Goal: Information Seeking & Learning: Learn about a topic

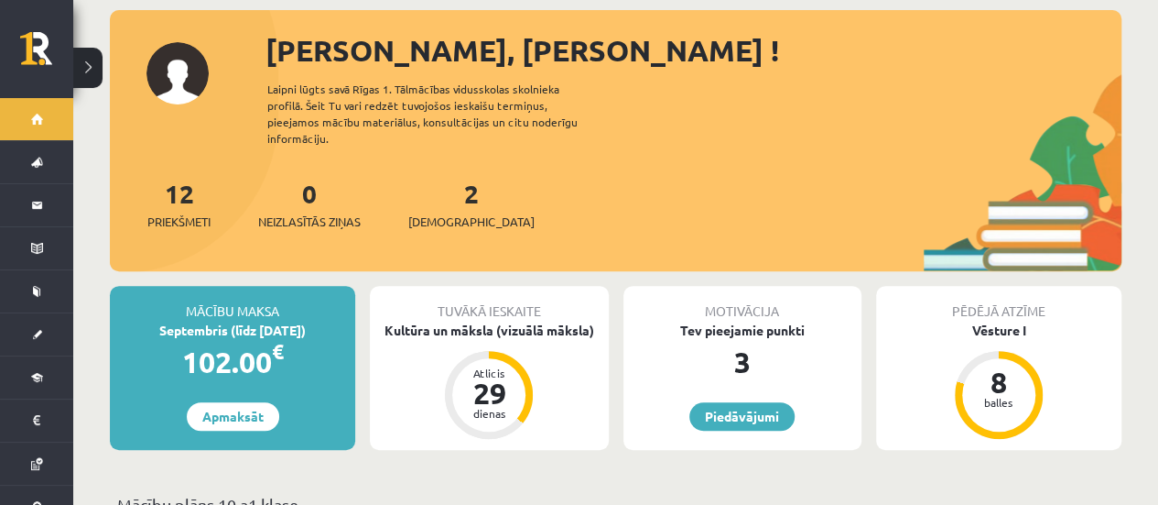
scroll to position [201, 0]
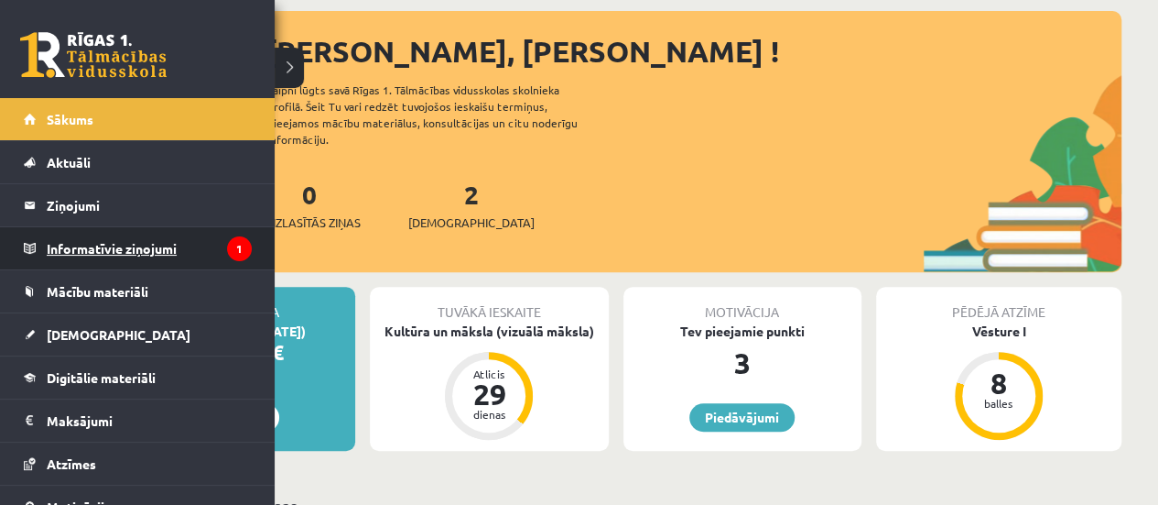
click at [128, 248] on legend "Informatīvie ziņojumi 1" at bounding box center [149, 248] width 205 height 42
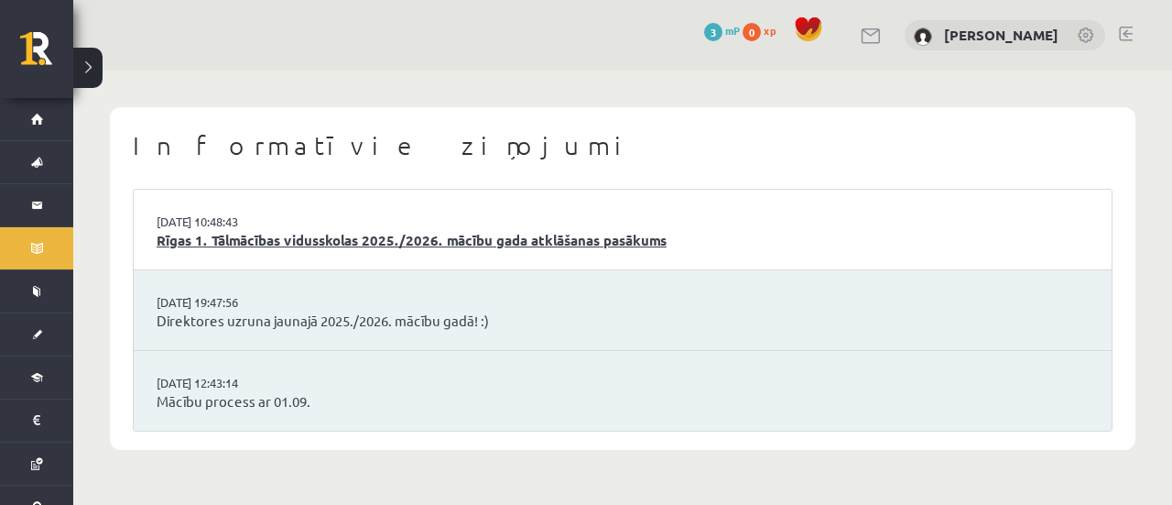
click at [472, 237] on link "Rīgas 1. Tālmācības vidusskolas 2025./2026. mācību gada atklāšanas pasākums" at bounding box center [623, 240] width 932 height 21
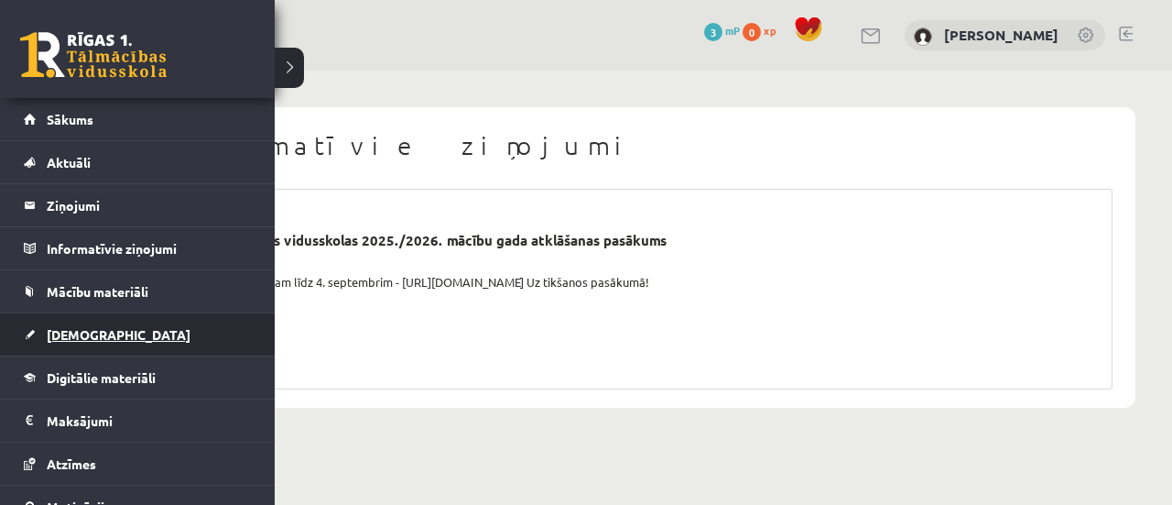
click at [81, 329] on span "[DEMOGRAPHIC_DATA]" at bounding box center [119, 334] width 144 height 16
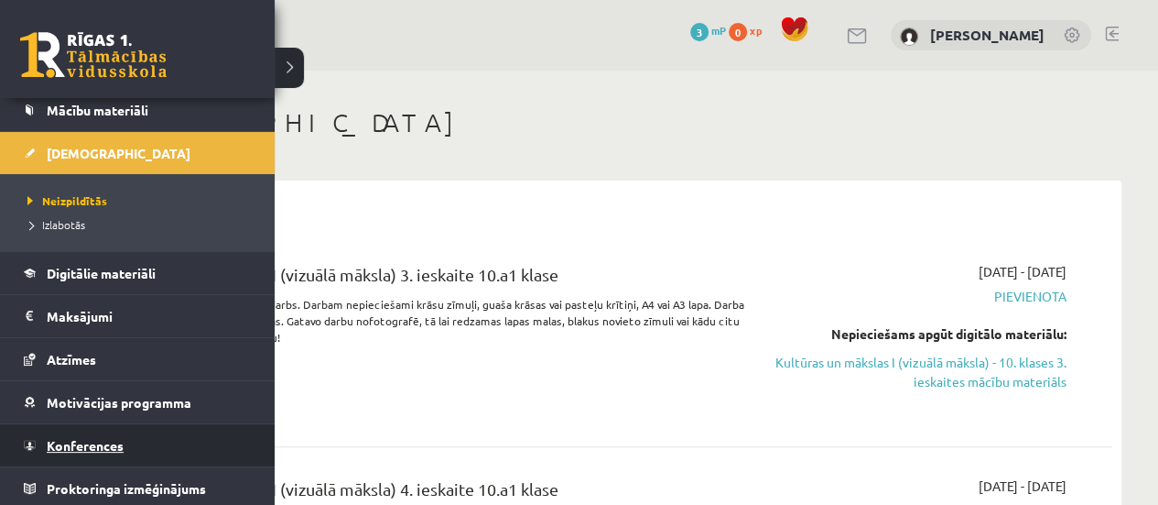
click at [108, 442] on span "Konferences" at bounding box center [85, 445] width 77 height 16
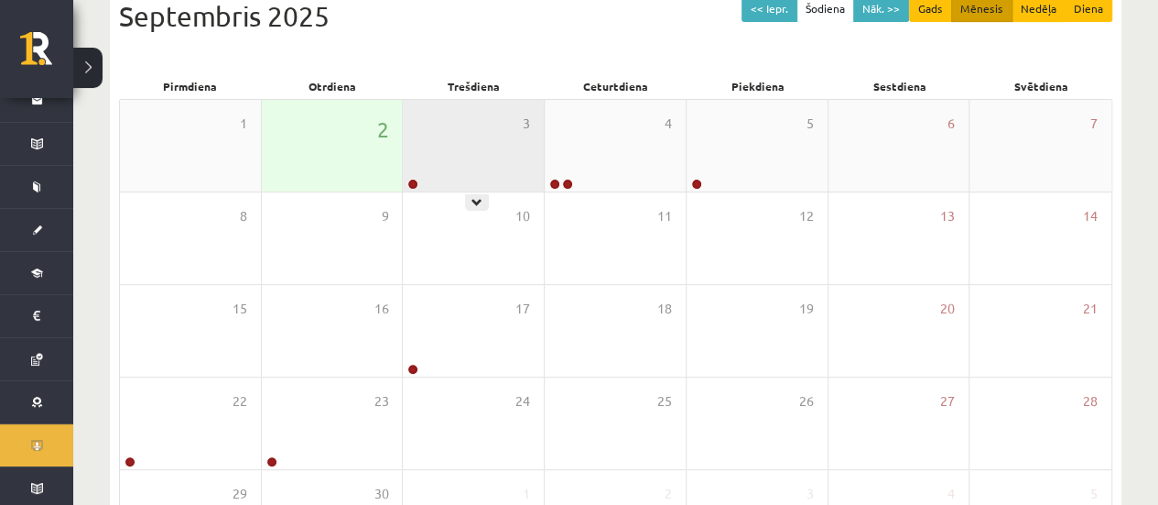
scroll to position [223, 0]
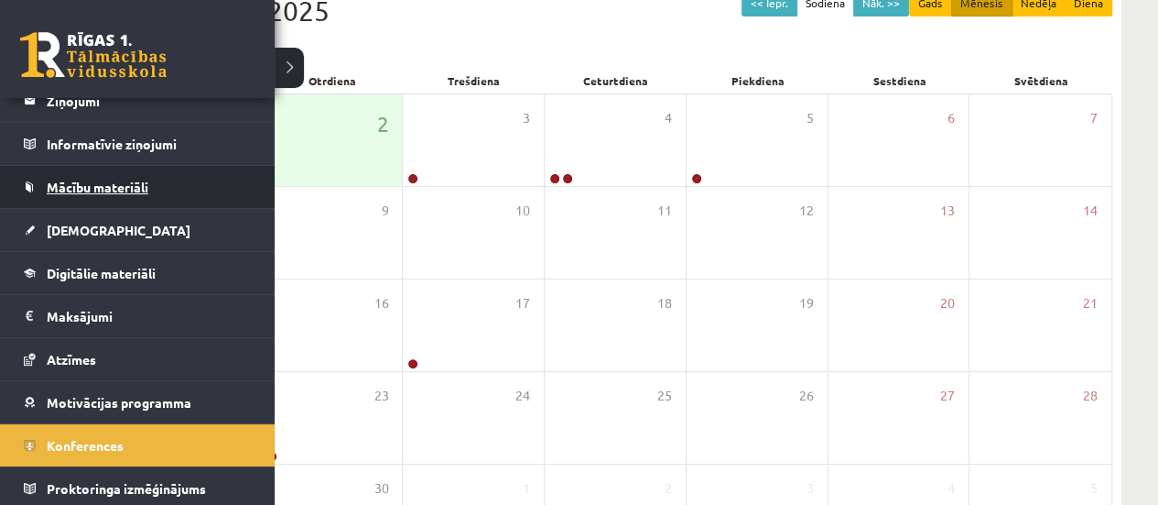
click at [137, 180] on span "Mācību materiāli" at bounding box center [98, 187] width 102 height 16
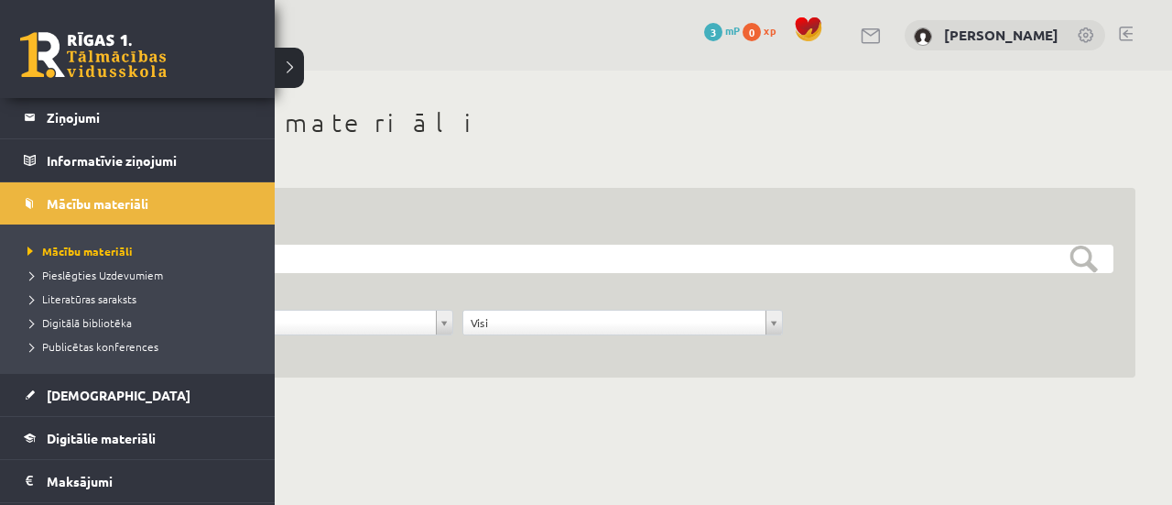
scroll to position [88, 0]
click at [104, 277] on span "Pieslēgties Uzdevumiem" at bounding box center [93, 274] width 140 height 15
click at [101, 251] on span "Mācību materiāli" at bounding box center [73, 251] width 101 height 15
click at [72, 219] on link "Mācību materiāli" at bounding box center [138, 203] width 228 height 42
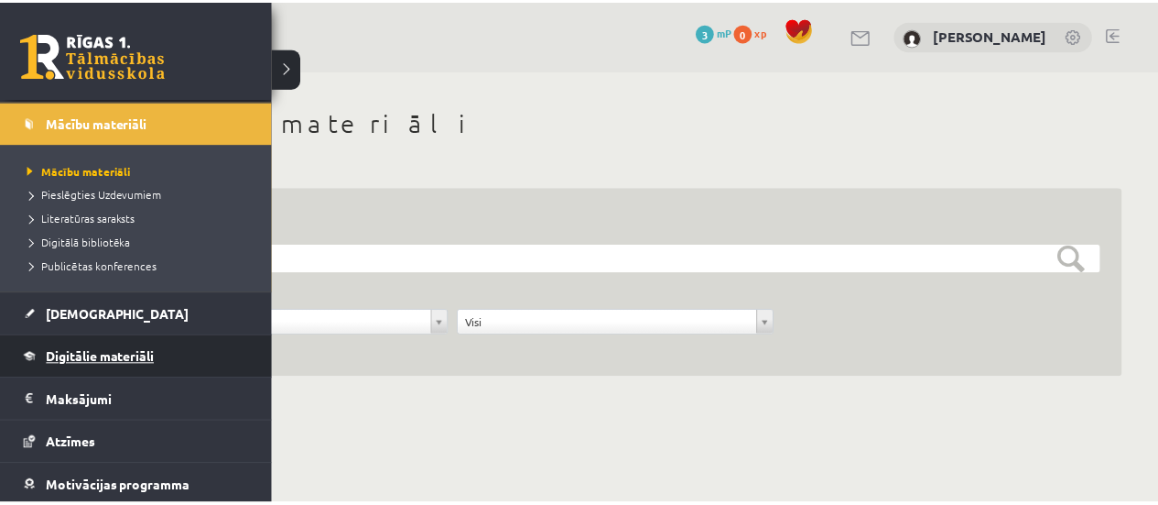
scroll to position [170, 0]
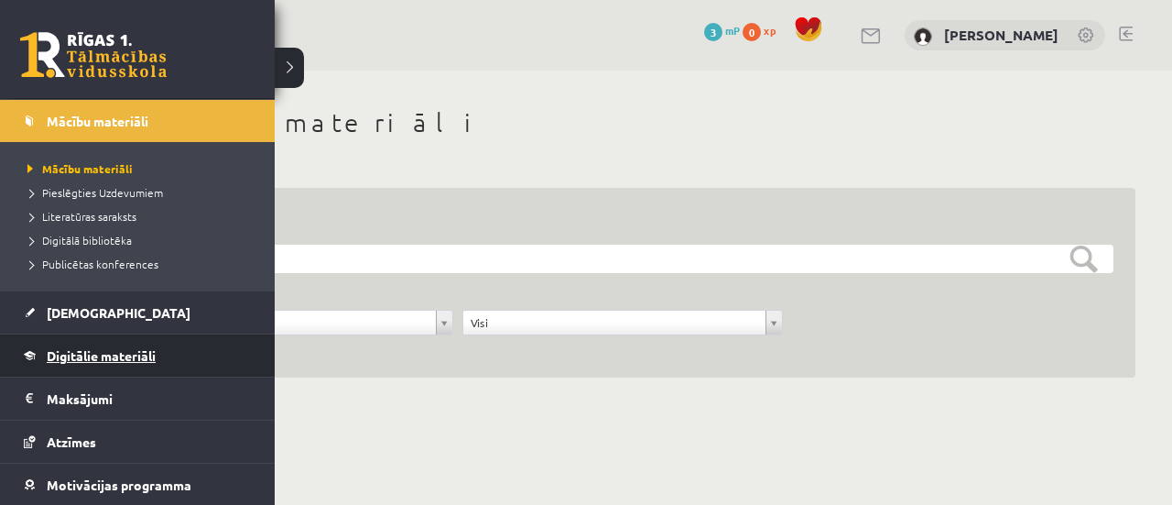
click at [112, 353] on span "Digitālie materiāli" at bounding box center [101, 355] width 109 height 16
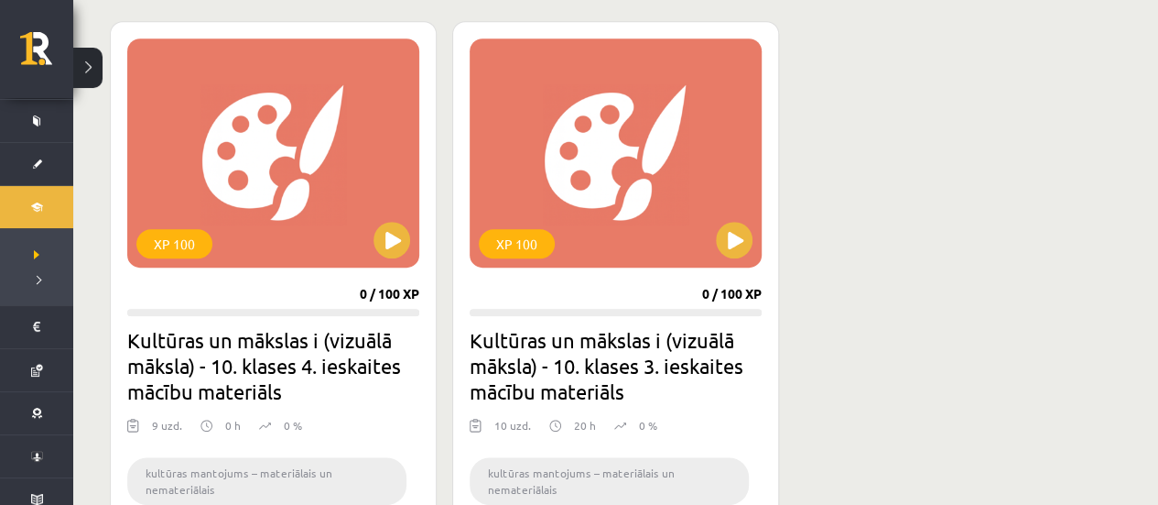
scroll to position [505, 0]
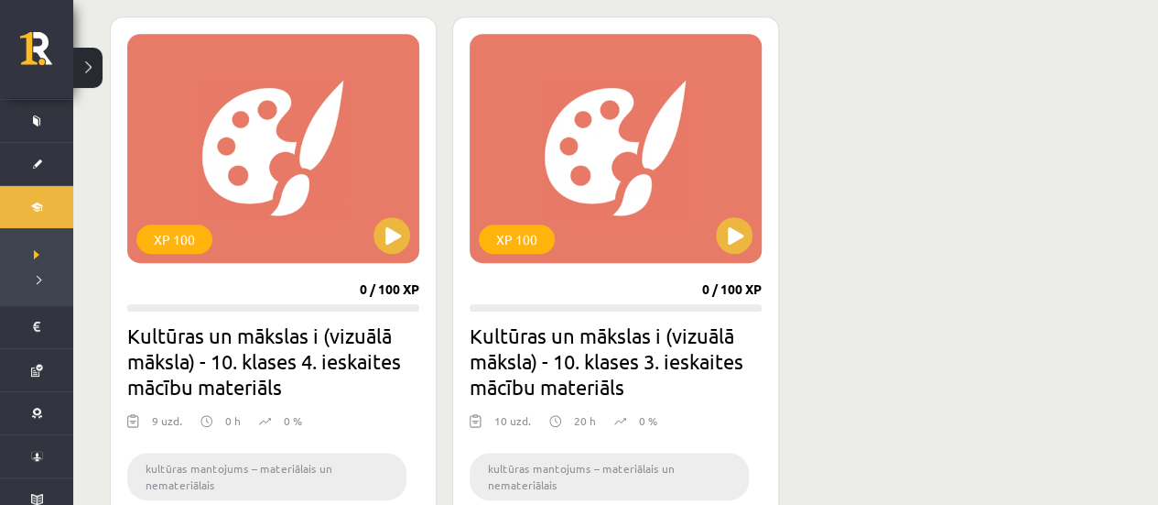
click at [586, 360] on h2 "Kultūras un mākslas i (vizuālā māksla) - 10. klases 3. ieskaites mācību materiā…" at bounding box center [616, 360] width 292 height 77
click at [576, 332] on h2 "Kultūras un mākslas i (vizuālā māksla) - 10. klases 3. ieskaites mācību materiā…" at bounding box center [616, 360] width 292 height 77
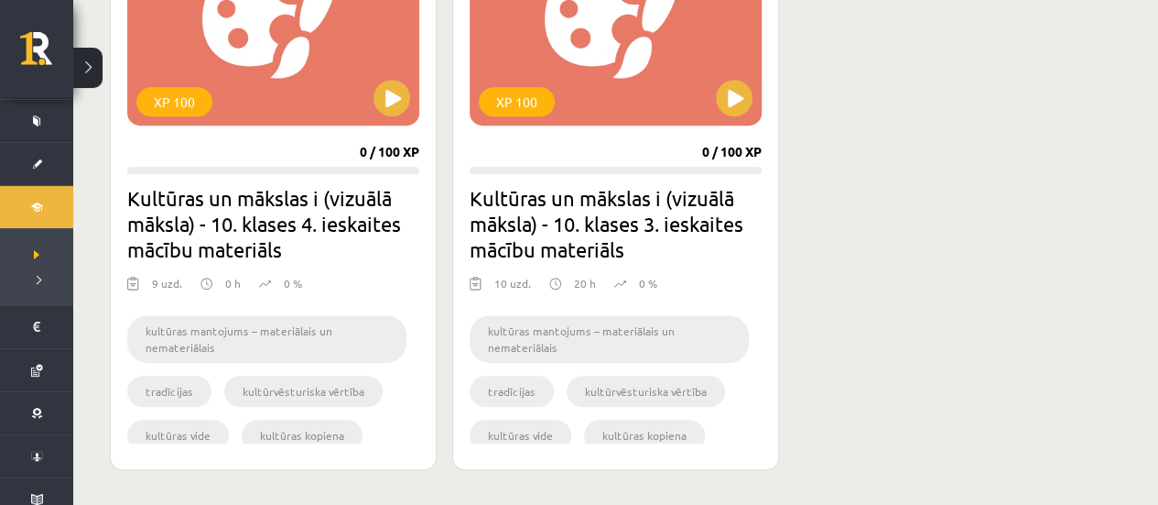
scroll to position [645, 0]
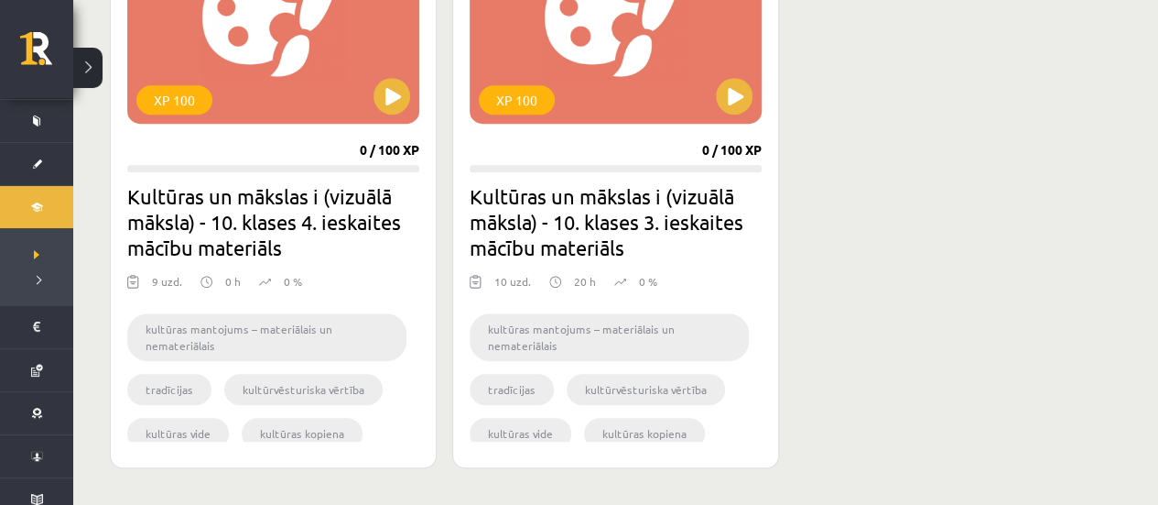
click at [544, 336] on li "kultūras mantojums – materiālais un nemateriālais" at bounding box center [609, 337] width 279 height 48
click at [564, 331] on li "kultūras mantojums – materiālais un nemateriālais" at bounding box center [609, 337] width 279 height 48
click at [624, 393] on li "kultūrvēsturiska vērtība" at bounding box center [646, 389] width 158 height 31
click at [513, 392] on li "tradīcijas" at bounding box center [512, 389] width 84 height 31
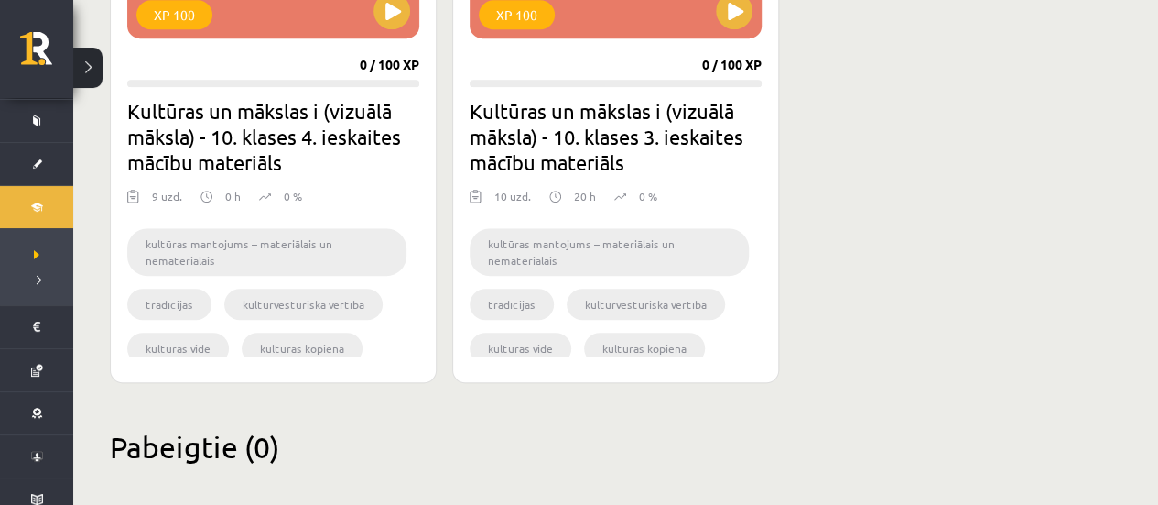
scroll to position [747, 0]
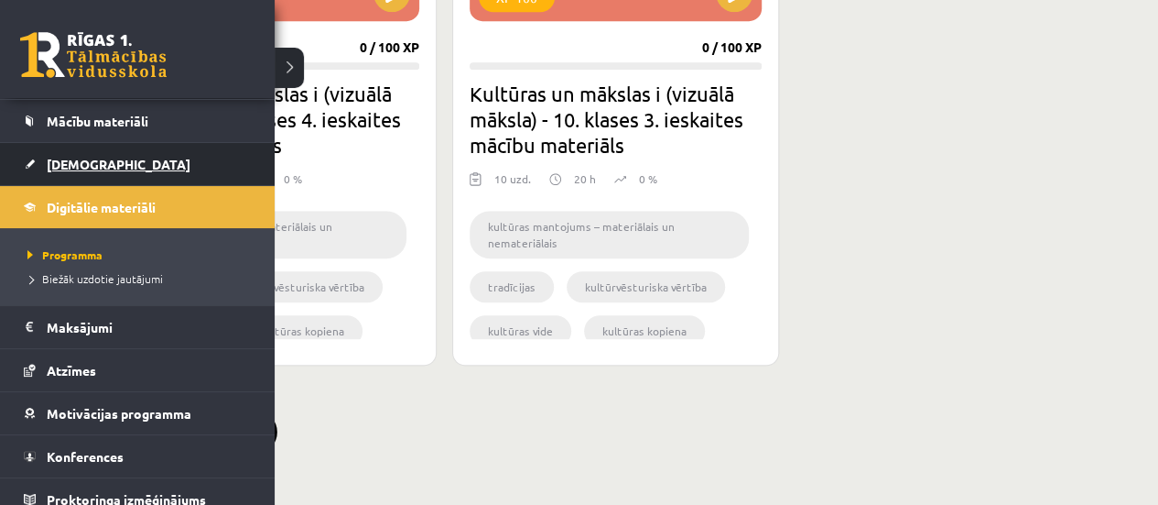
click at [115, 160] on link "[DEMOGRAPHIC_DATA]" at bounding box center [138, 164] width 228 height 42
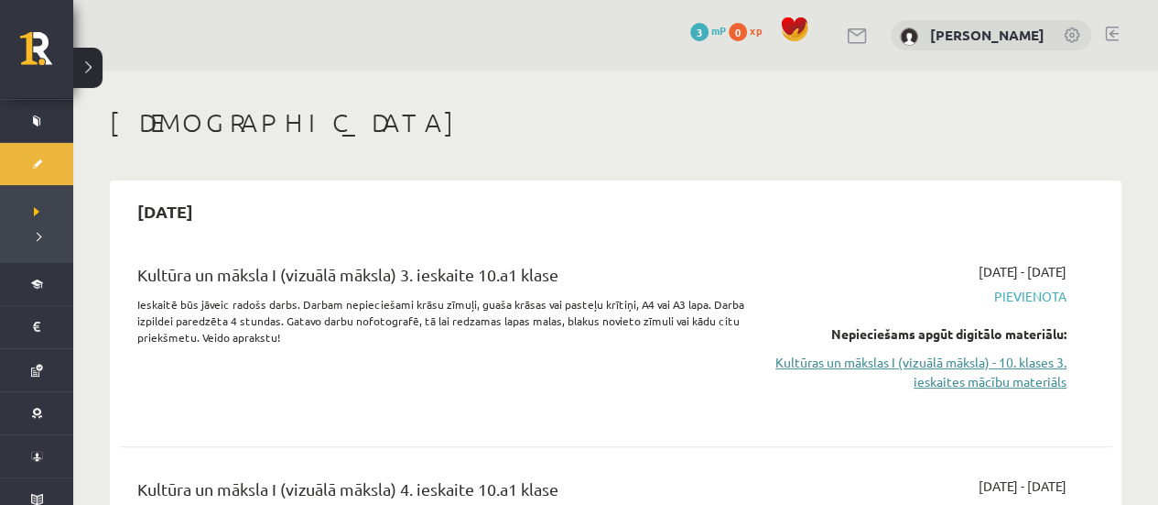
click at [900, 369] on link "Kultūras un mākslas I (vizuālā māksla) - 10. klases 3. ieskaites mācību materiā…" at bounding box center [921, 372] width 291 height 38
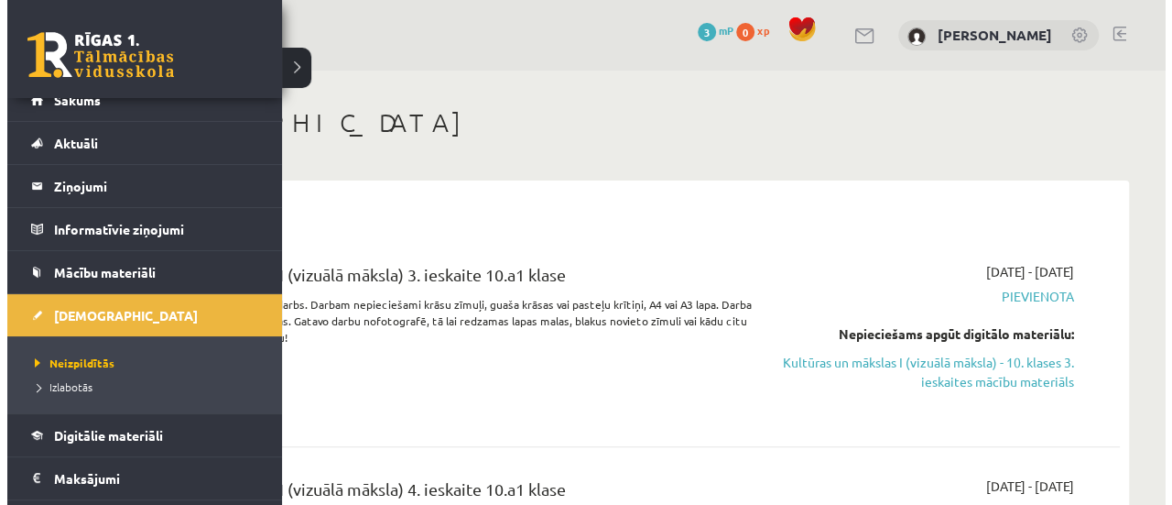
scroll to position [3, 0]
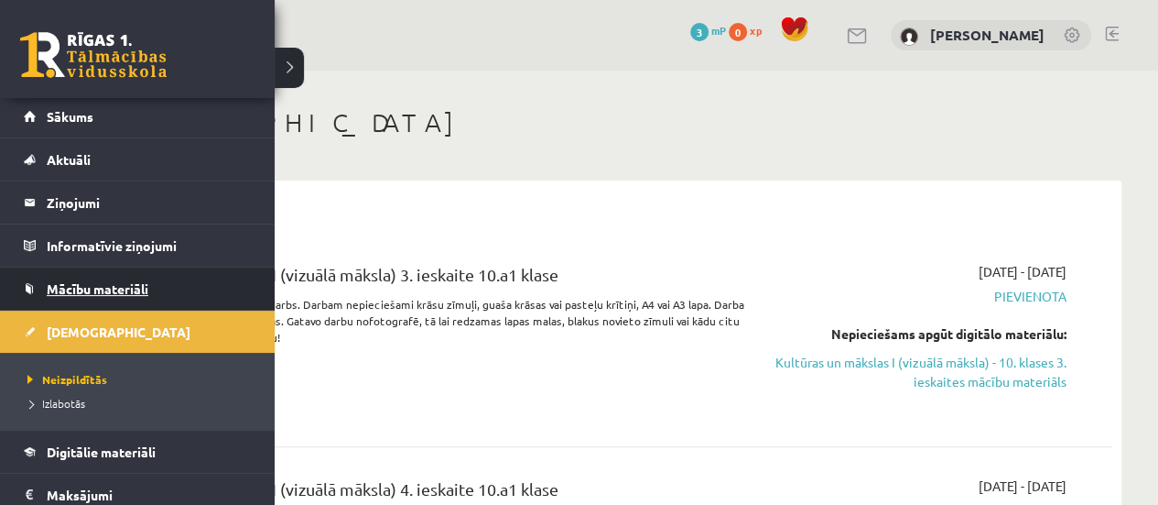
click at [140, 290] on span "Mācību materiāli" at bounding box center [98, 288] width 102 height 16
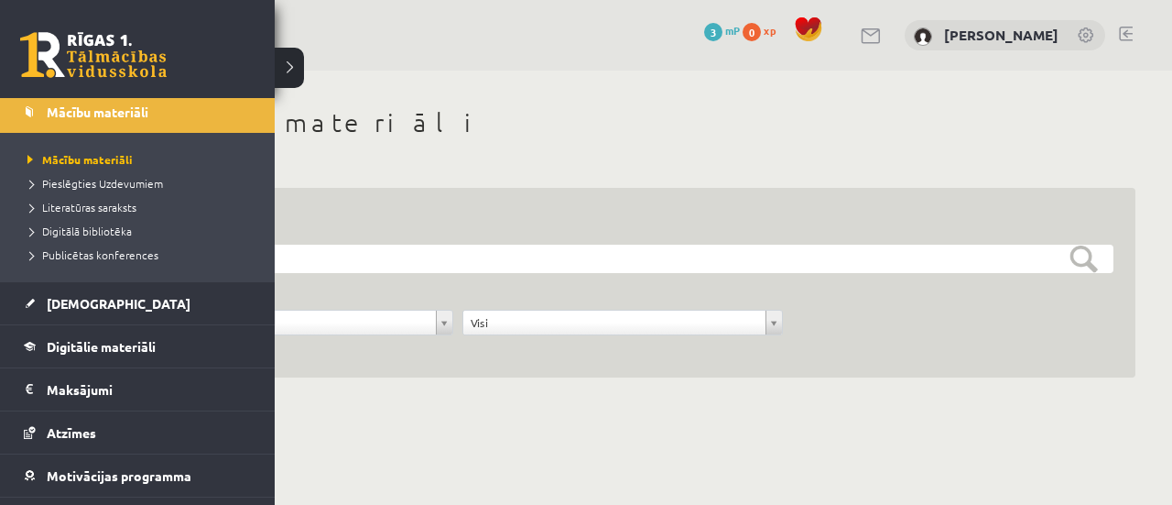
scroll to position [214, 0]
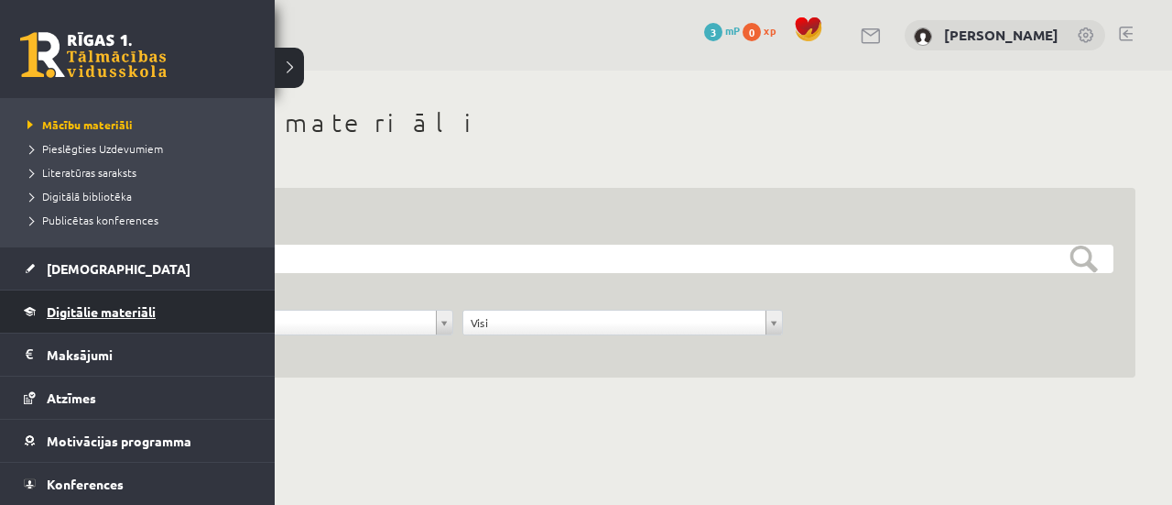
click at [139, 303] on span "Digitālie materiāli" at bounding box center [101, 311] width 109 height 16
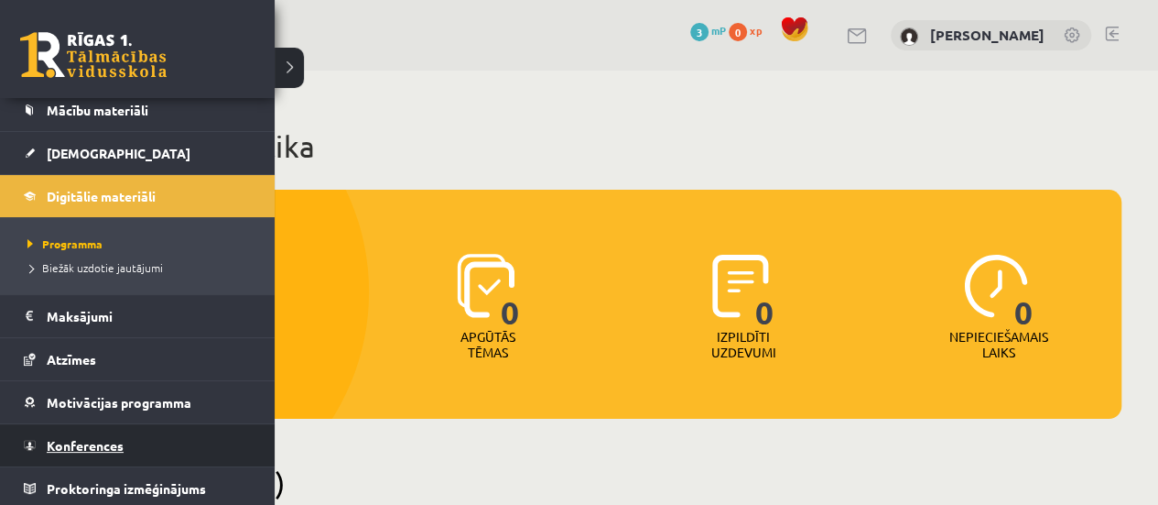
click at [76, 439] on span "Konferences" at bounding box center [85, 445] width 77 height 16
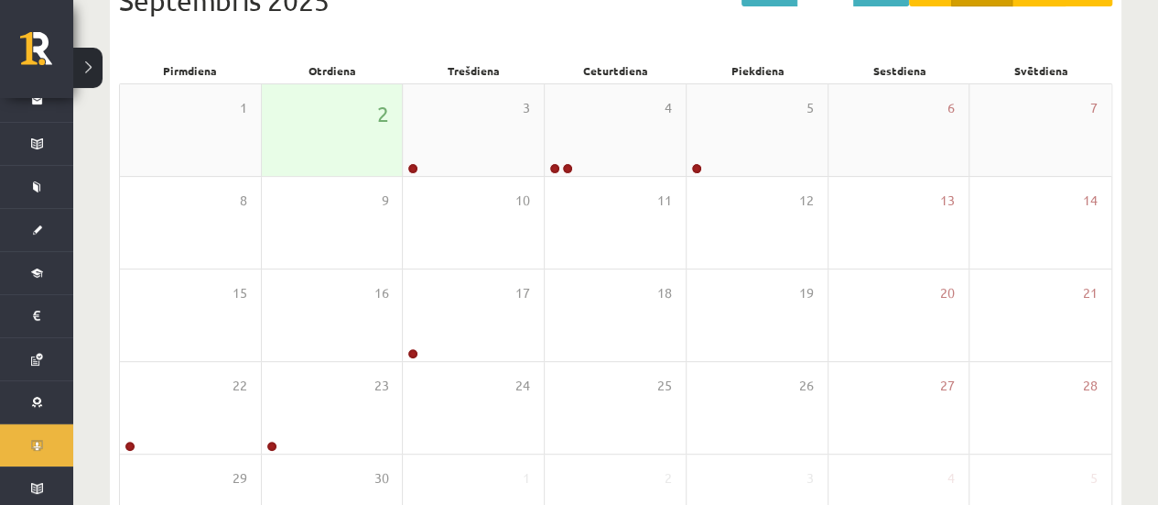
scroll to position [368, 0]
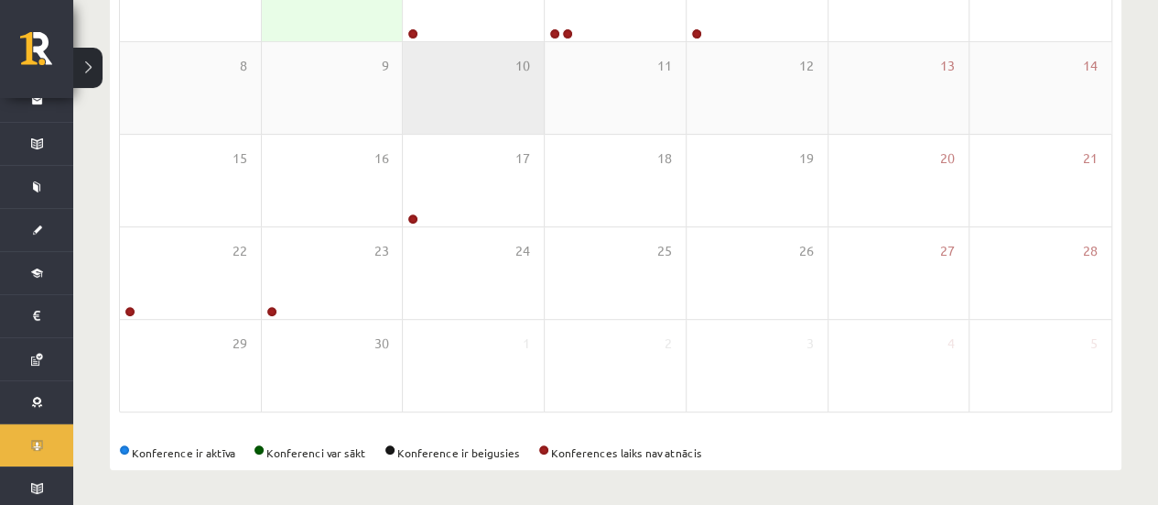
click at [474, 46] on div "10" at bounding box center [473, 88] width 141 height 92
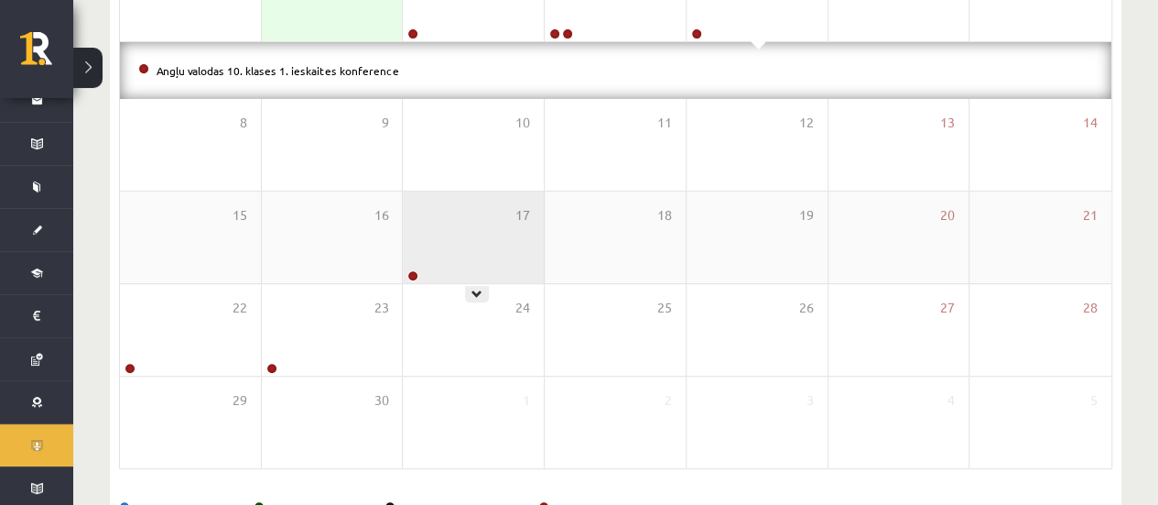
click at [446, 251] on div "17" at bounding box center [473, 237] width 141 height 92
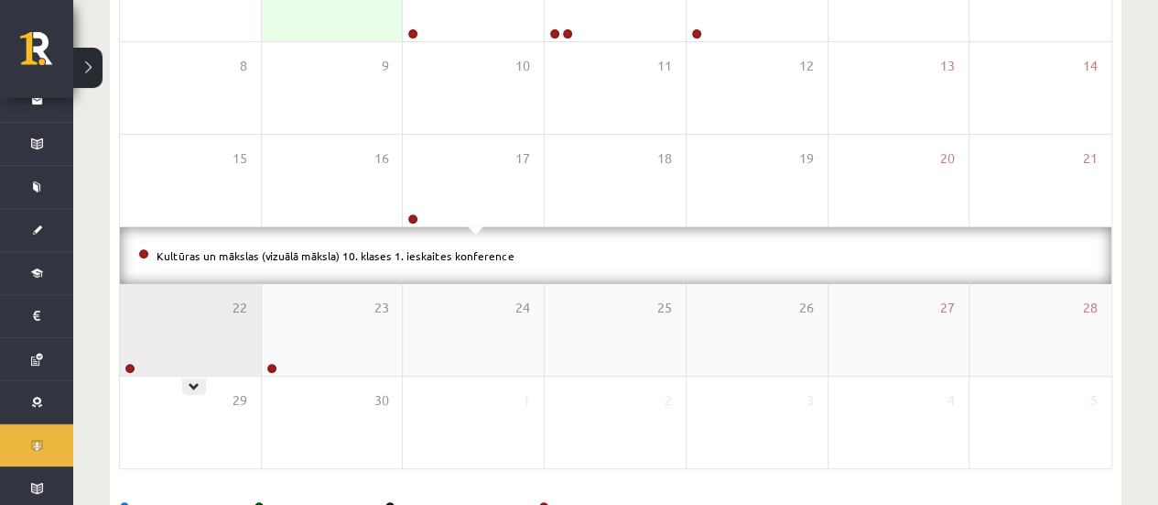
click at [217, 334] on div "22" at bounding box center [190, 330] width 141 height 92
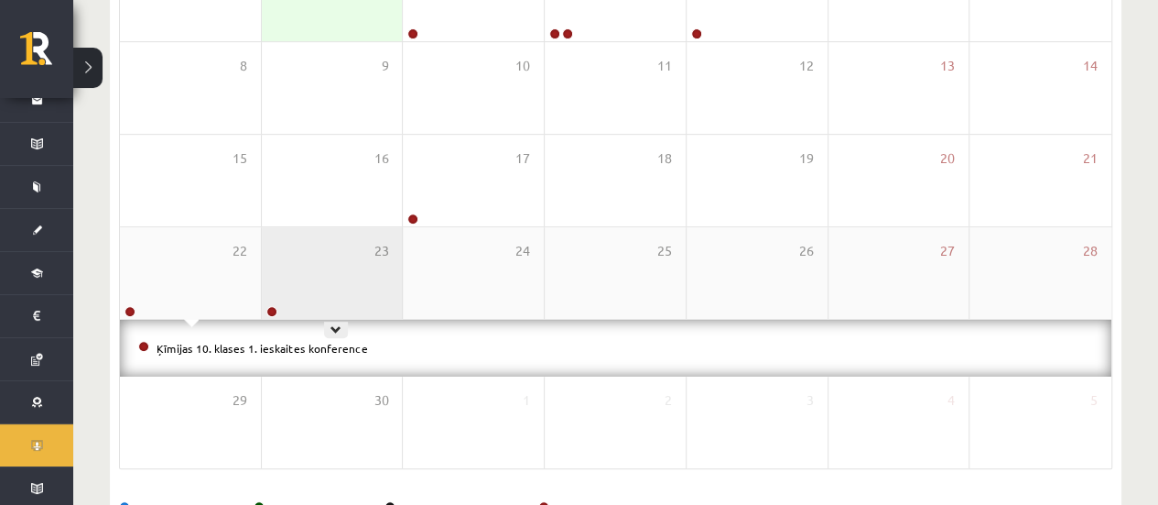
click at [359, 263] on div "23" at bounding box center [332, 273] width 141 height 92
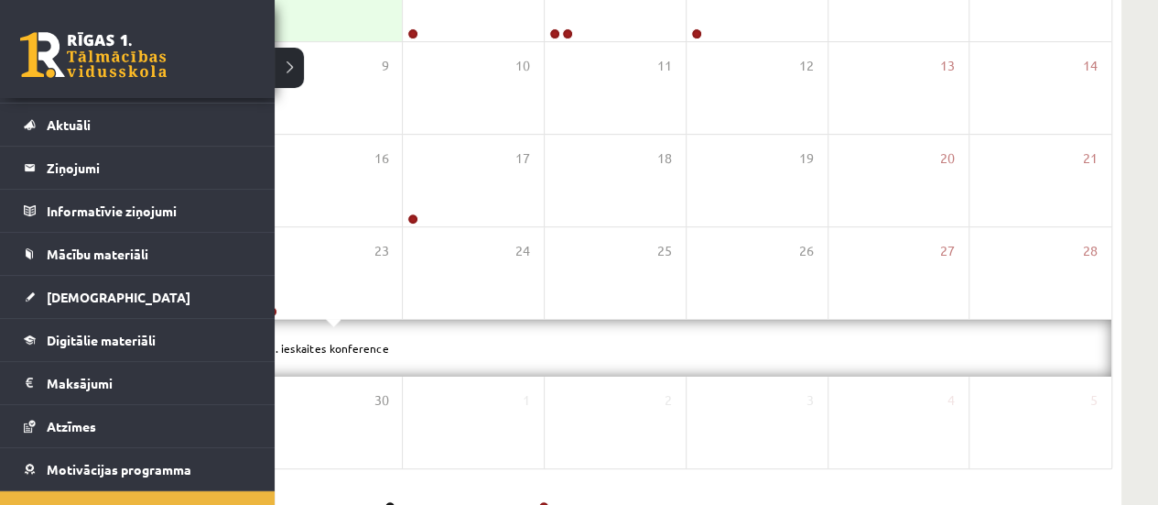
scroll to position [0, 0]
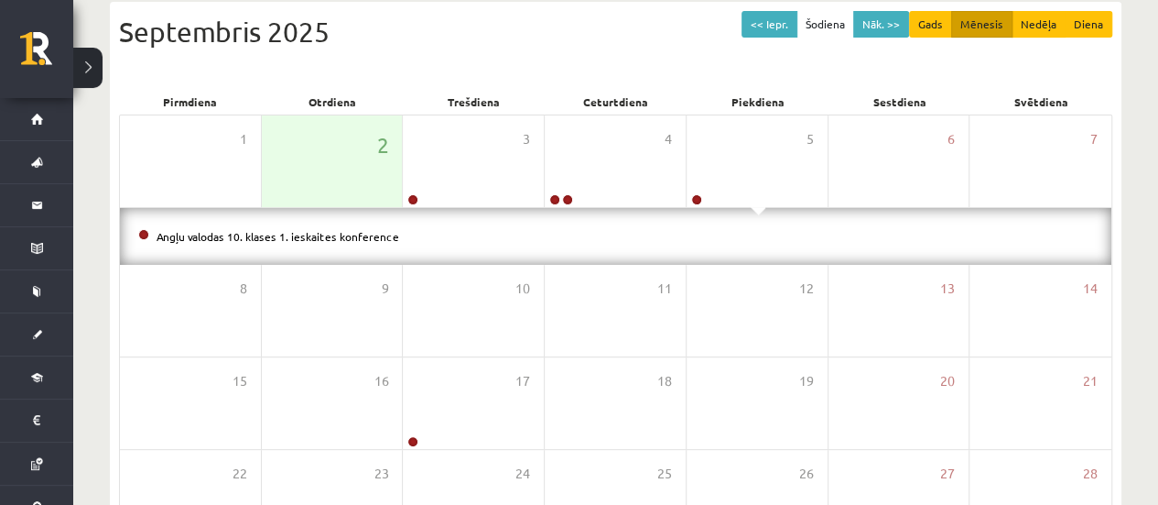
scroll to position [203, 0]
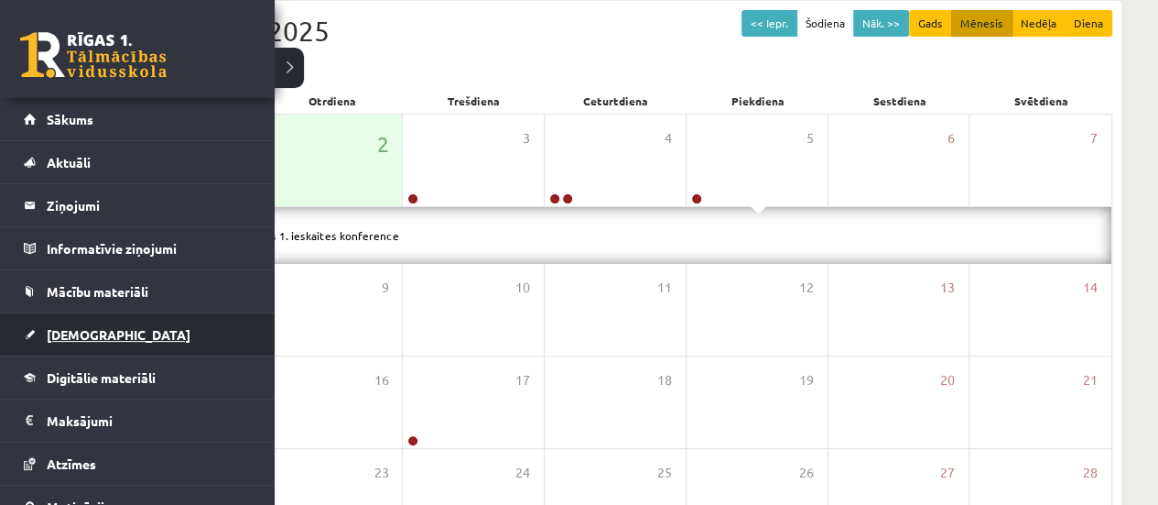
click at [86, 336] on span "[DEMOGRAPHIC_DATA]" at bounding box center [119, 334] width 144 height 16
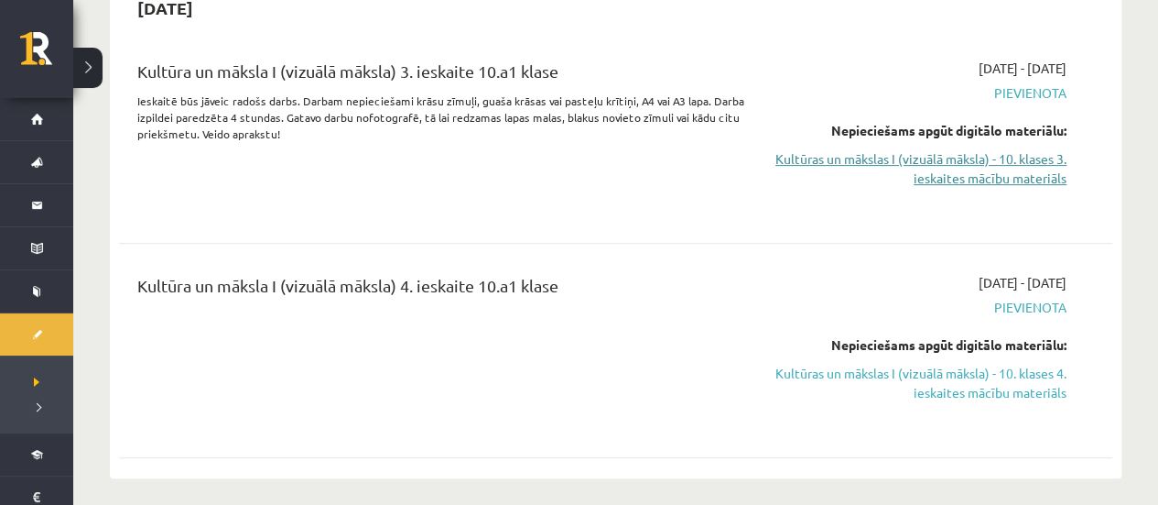
click at [846, 169] on link "Kultūras un mākslas I (vizuālā māksla) - 10. klases 3. ieskaites mācību materiā…" at bounding box center [921, 168] width 291 height 38
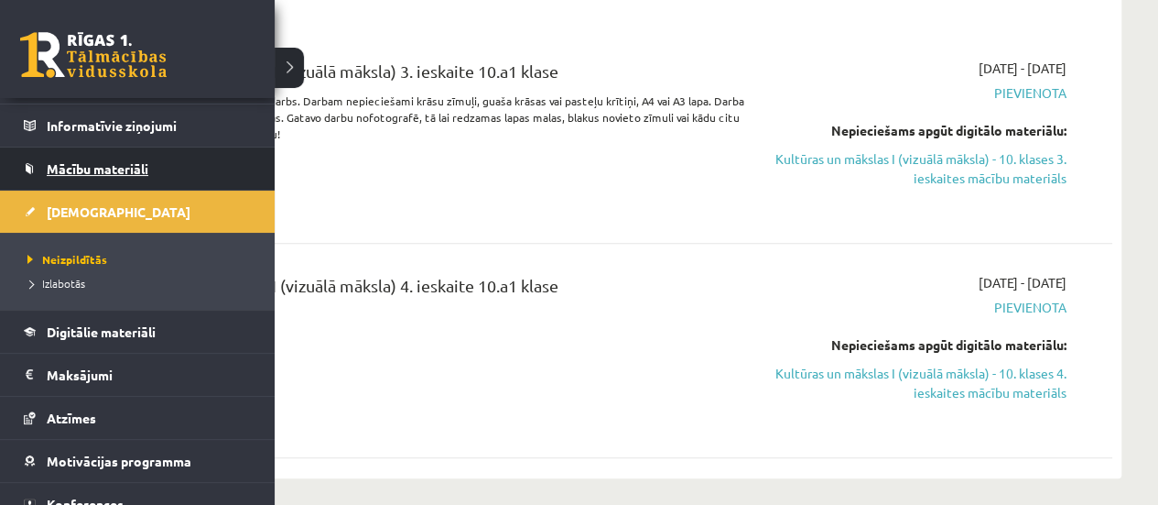
scroll to position [125, 0]
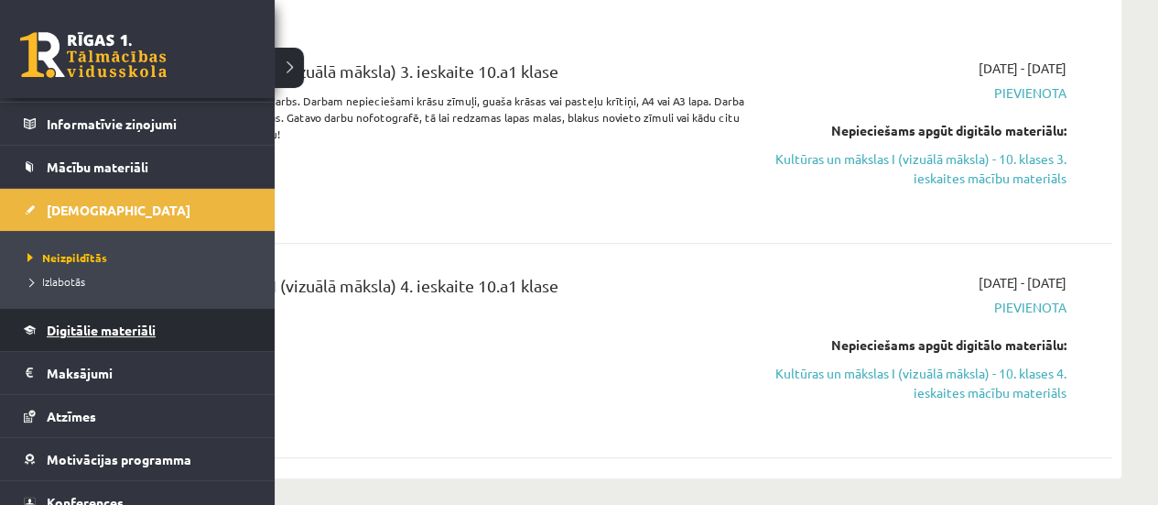
click at [124, 333] on span "Digitālie materiāli" at bounding box center [101, 329] width 109 height 16
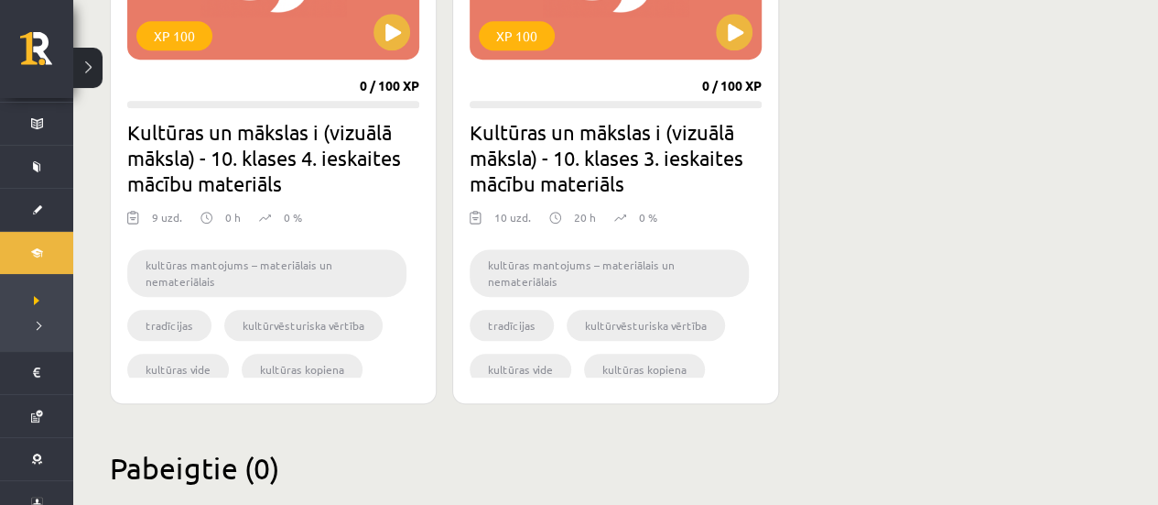
scroll to position [716, 0]
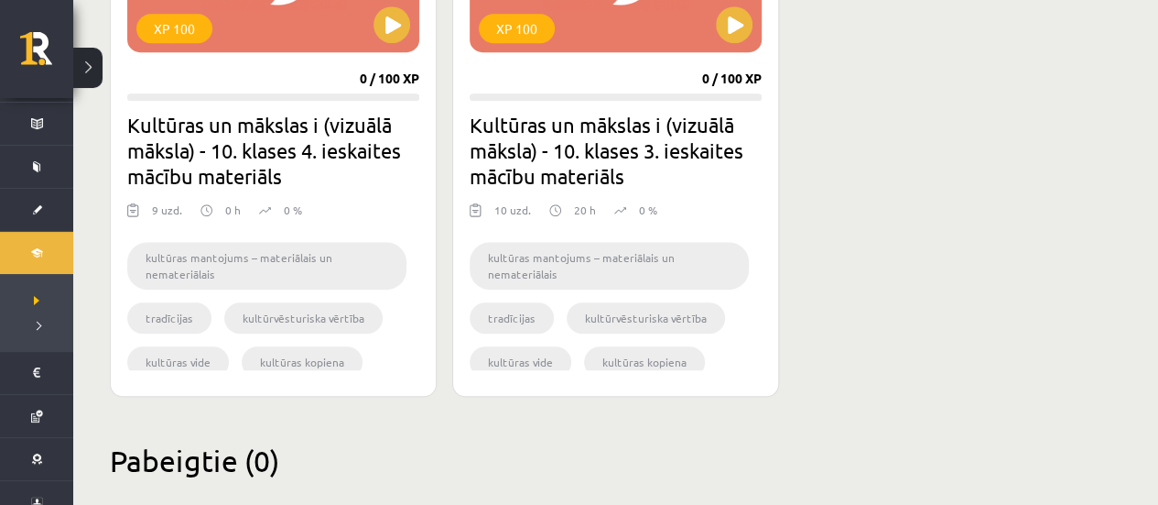
click at [583, 266] on li "kultūras mantojums – materiālais un nemateriālais" at bounding box center [609, 266] width 279 height 48
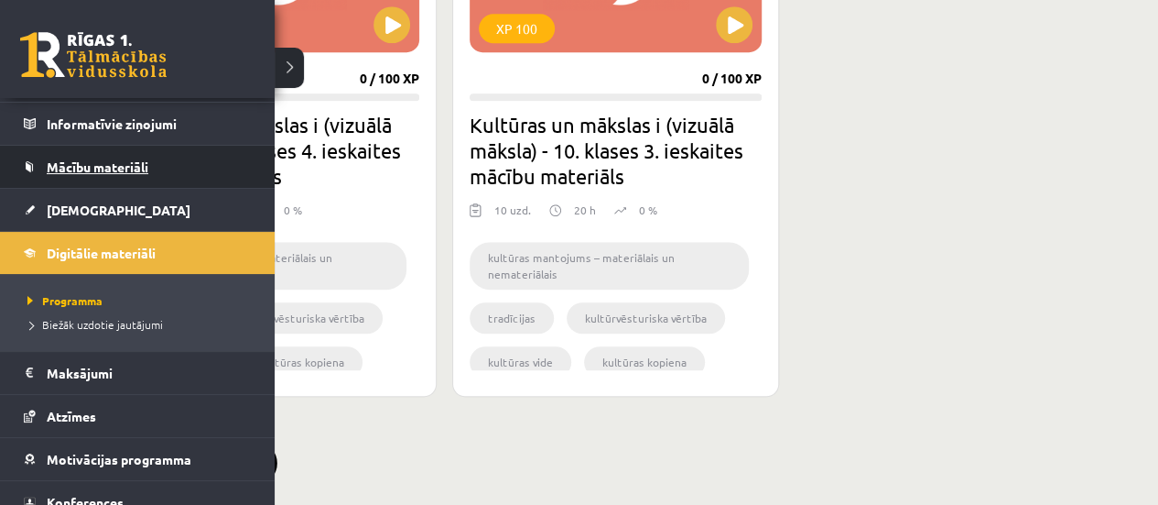
click at [142, 158] on span "Mācību materiāli" at bounding box center [98, 166] width 102 height 16
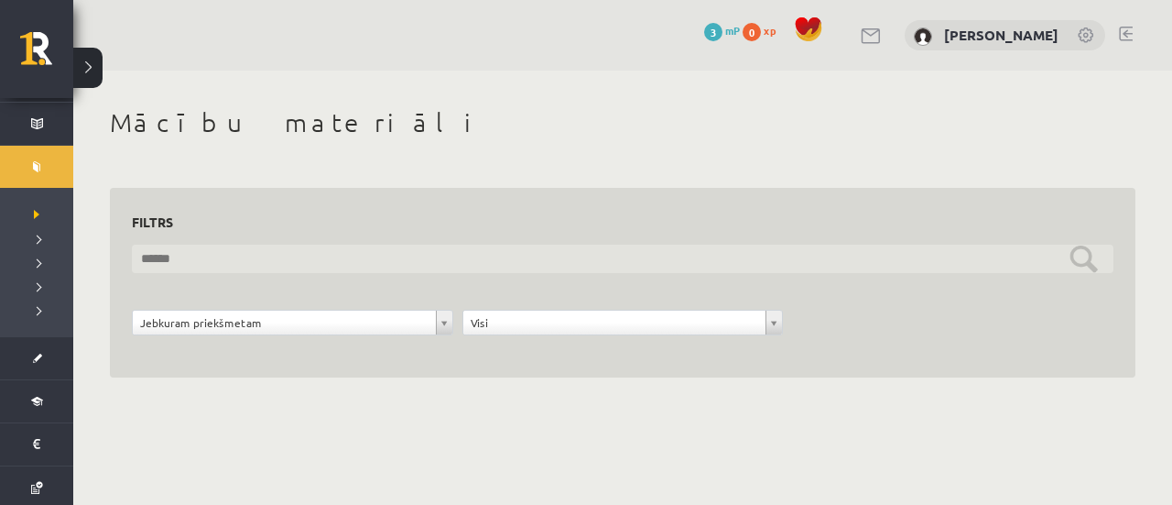
click at [266, 257] on input "text" at bounding box center [623, 258] width 982 height 28
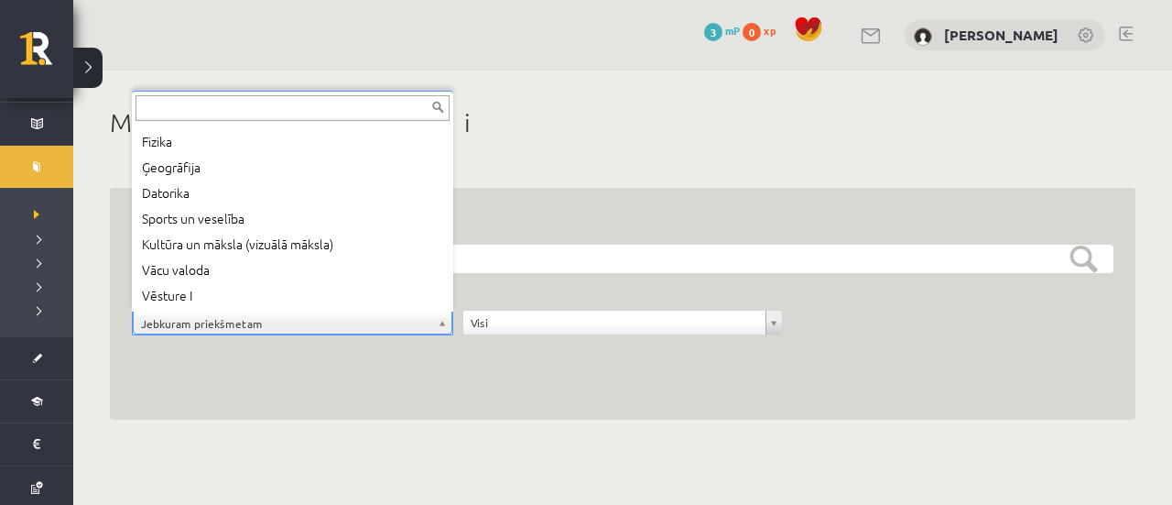
scroll to position [150, 0]
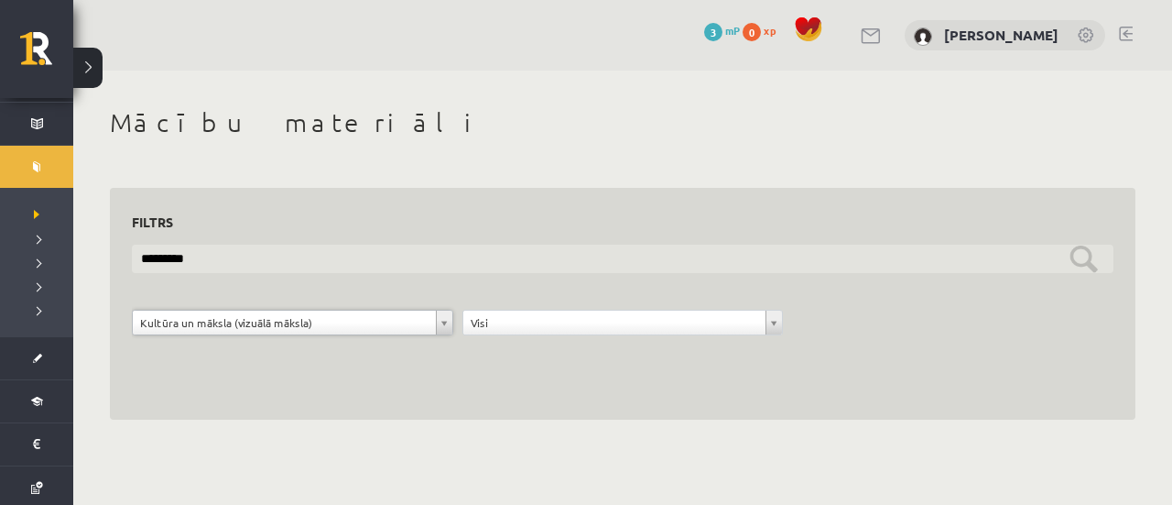
click at [393, 248] on input "********" at bounding box center [623, 258] width 982 height 28
type input "*"
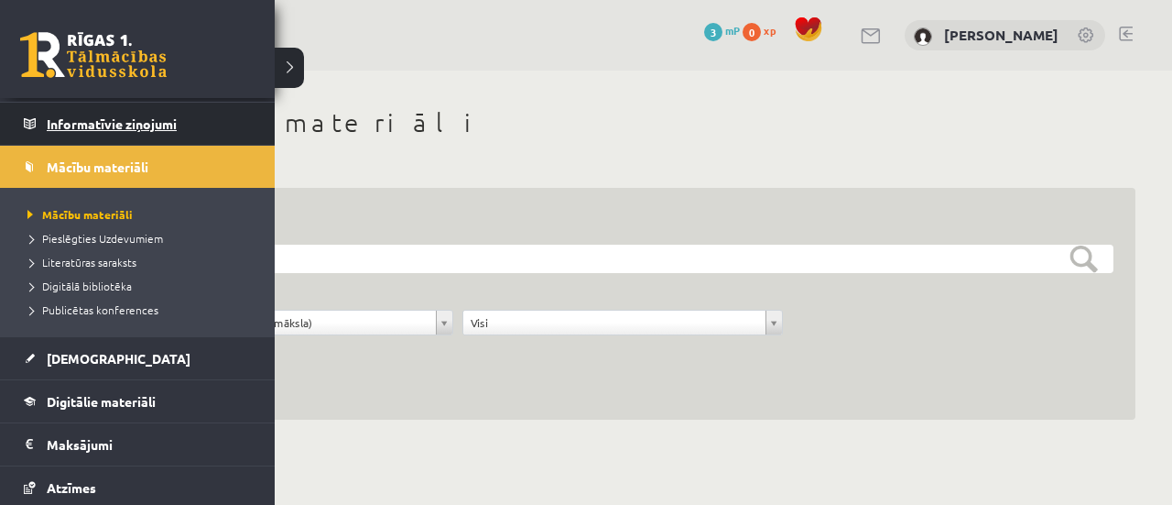
click at [160, 124] on legend "Informatīvie ziņojumi 0" at bounding box center [149, 124] width 205 height 42
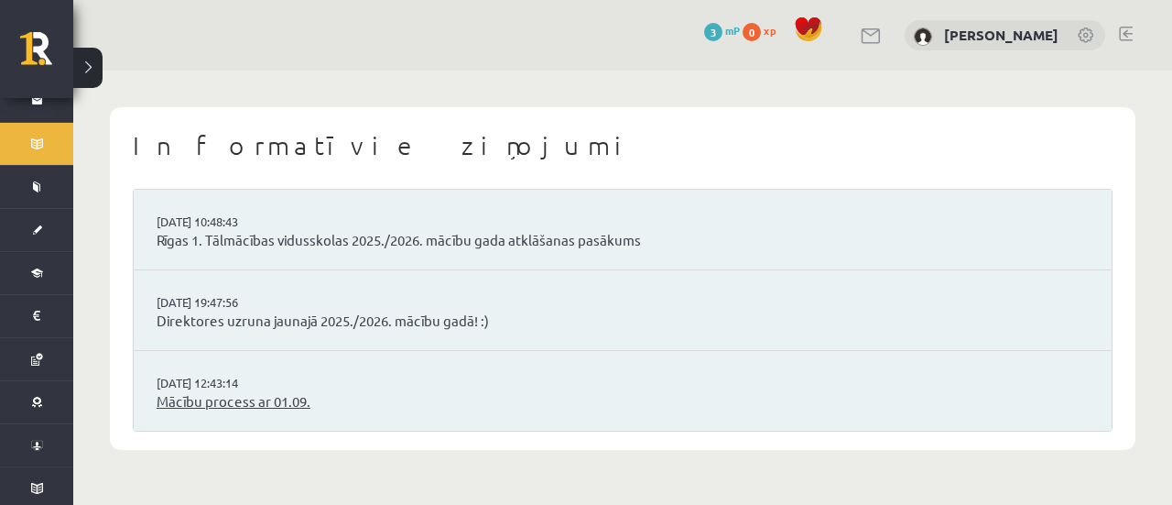
click at [249, 396] on link "Mācību process ar 01.09." at bounding box center [623, 401] width 932 height 21
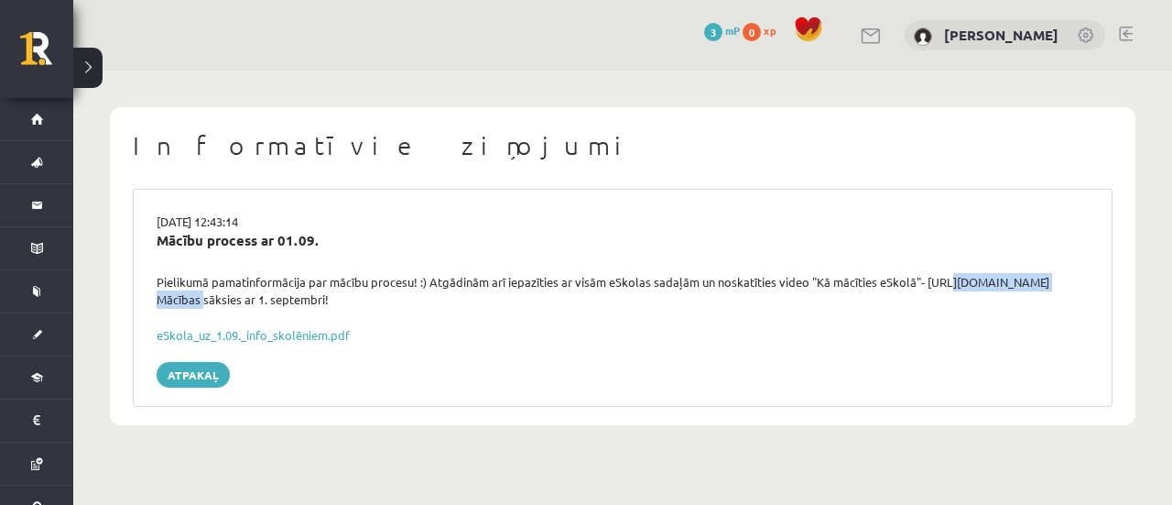
drag, startPoint x: 320, startPoint y: 298, endPoint x: 174, endPoint y: 305, distance: 146.6
click at [174, 305] on div "Pielikumā pamatinformācija par mācību procesu! :) Atgādinām arī iepazīties ar v…" at bounding box center [623, 291] width 960 height 36
click at [324, 303] on div "Pielikumā pamatinformācija par mācību procesu! :) Atgādinām arī iepazīties ar v…" at bounding box center [623, 291] width 960 height 36
drag, startPoint x: 321, startPoint y: 300, endPoint x: 148, endPoint y: 288, distance: 173.5
click at [148, 288] on div "Pielikumā pamatinformācija par mācību procesu! :) Atgādinām arī iepazīties ar v…" at bounding box center [623, 291] width 960 height 36
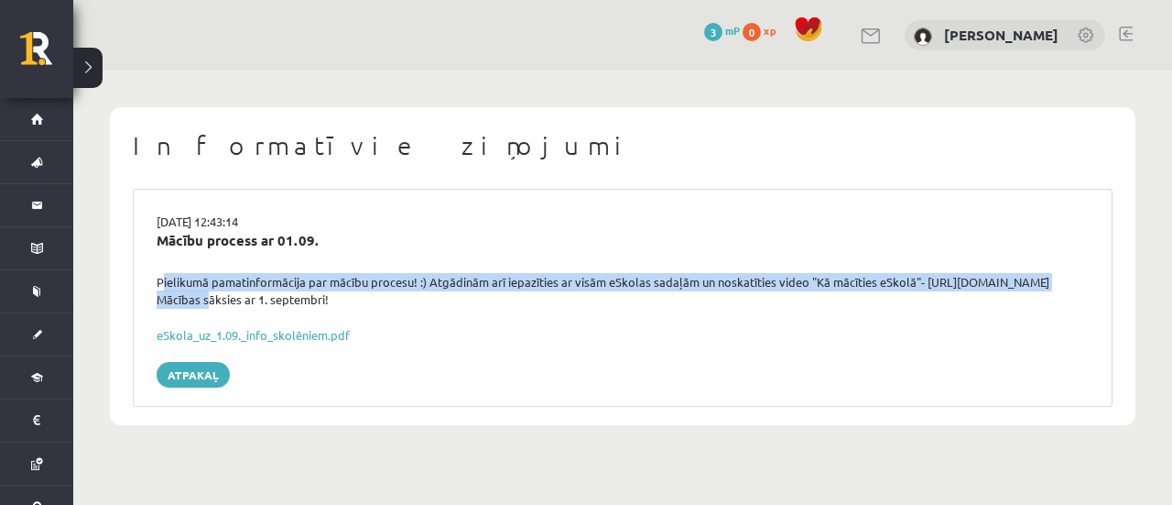
copy div "Pielikumā pamatinformācija par mācību procesu! :) Atgādinām arī iepazīties ar v…"
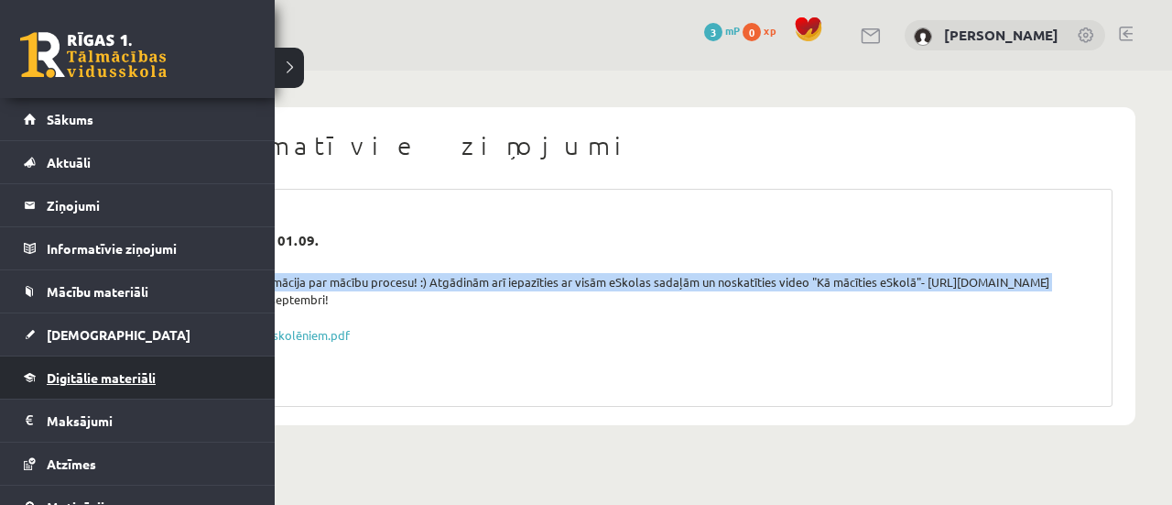
click at [101, 380] on span "Digitālie materiāli" at bounding box center [101, 377] width 109 height 16
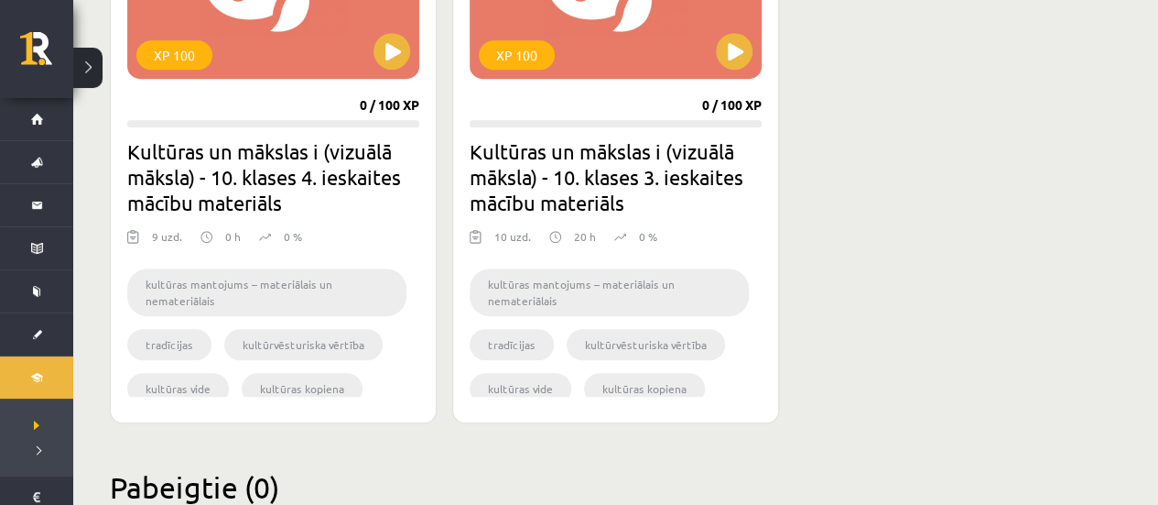
scroll to position [691, 0]
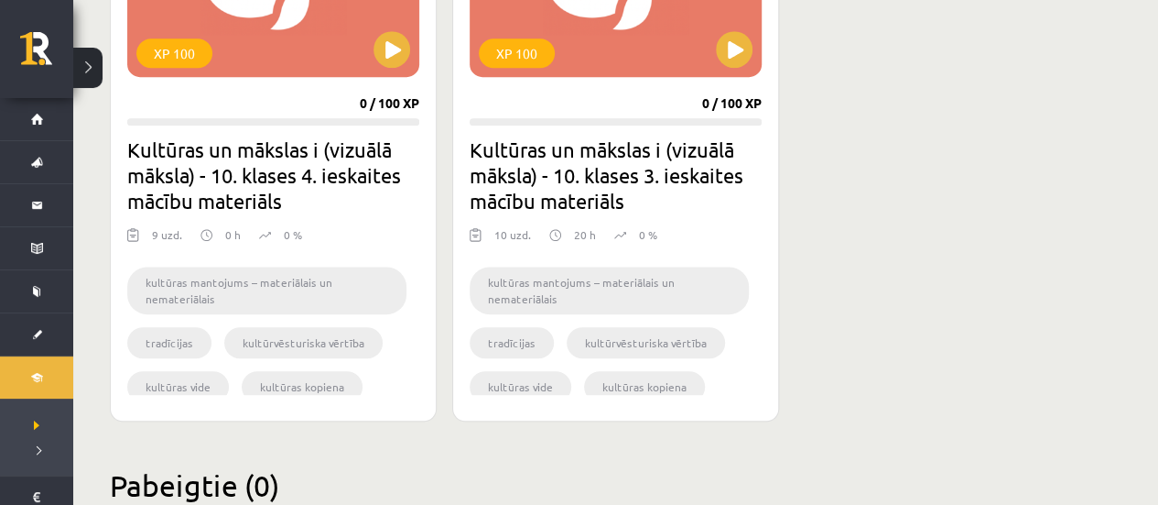
click at [609, 286] on li "kultūras mantojums – materiālais un nemateriālais" at bounding box center [609, 290] width 279 height 48
drag, startPoint x: 560, startPoint y: 298, endPoint x: 483, endPoint y: 277, distance: 79.5
click at [483, 277] on li "kultūras mantojums – materiālais un nemateriālais" at bounding box center [609, 290] width 279 height 48
copy li "kultūras mantojums – materiālais un nemateriālais"
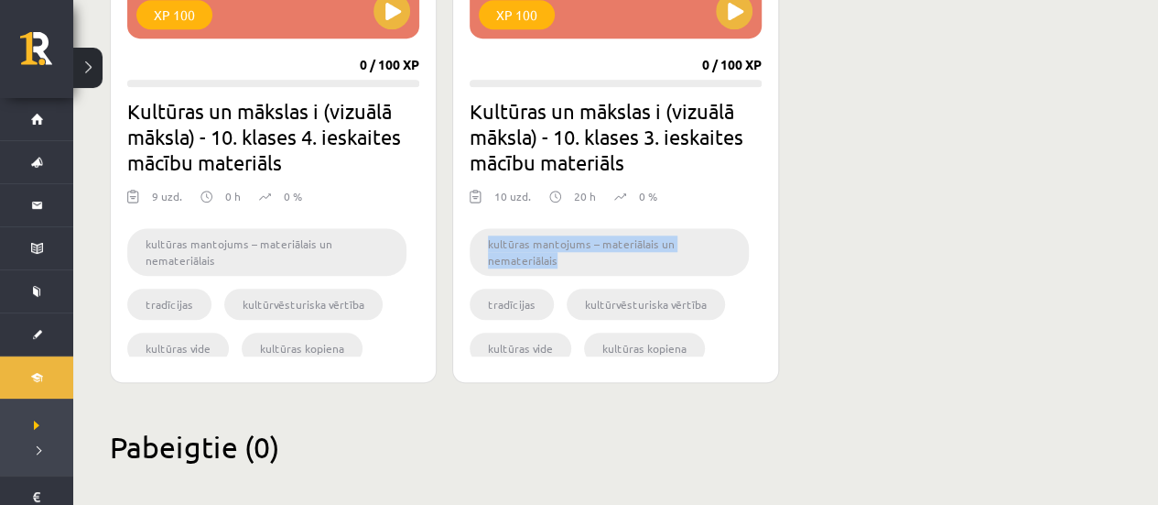
scroll to position [737, 0]
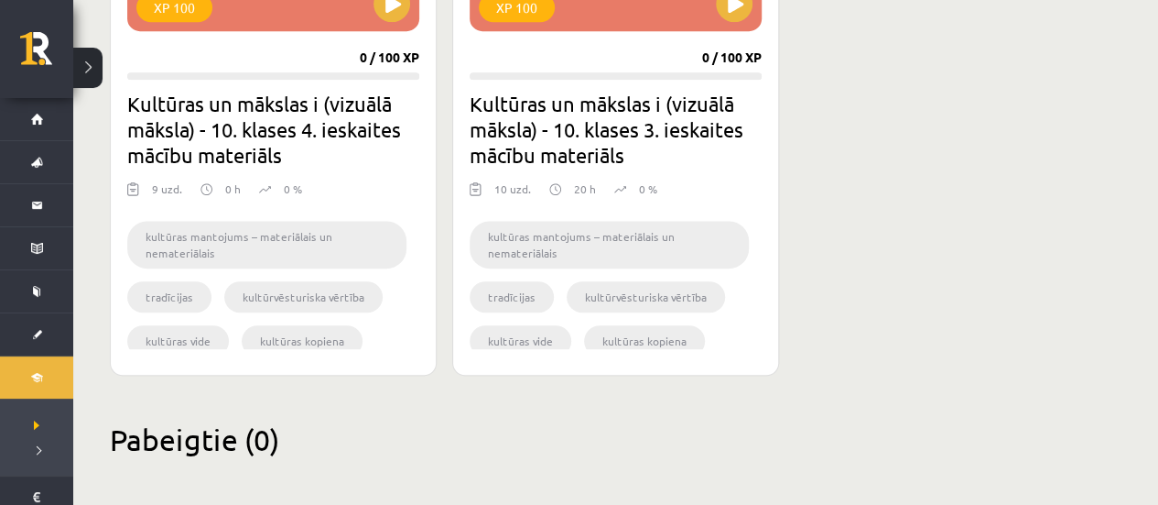
click at [528, 292] on li "tradīcijas" at bounding box center [512, 296] width 84 height 31
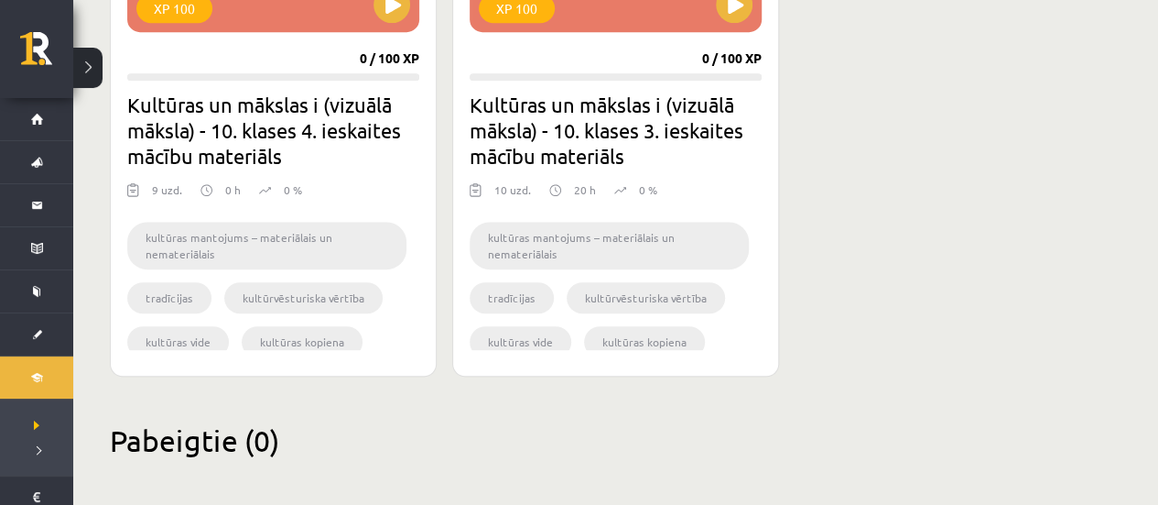
scroll to position [747, 0]
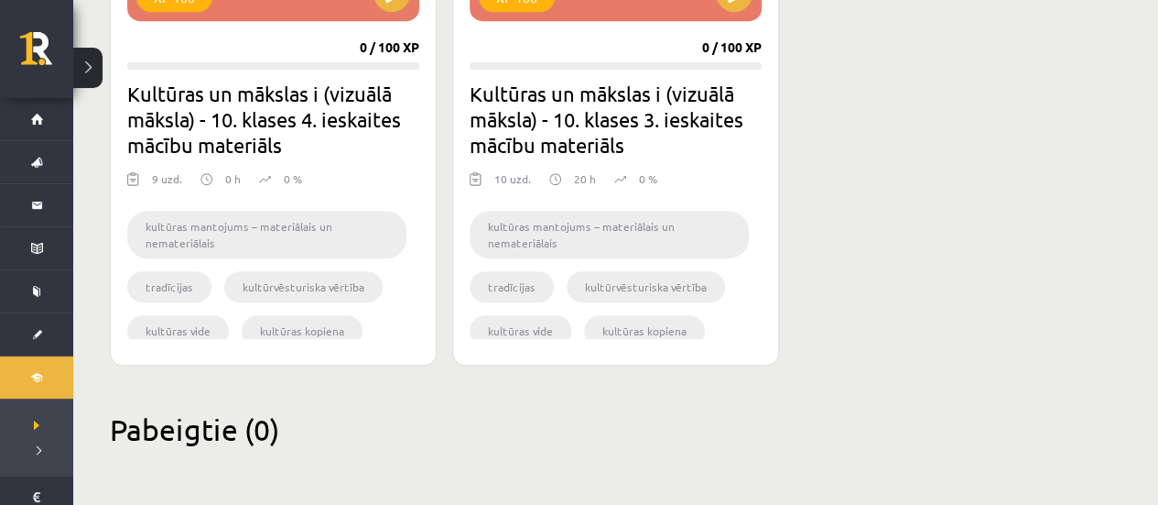
click at [593, 225] on li "kultūras mantojums – materiālais un nemateriālais" at bounding box center [609, 235] width 279 height 48
click at [599, 236] on li "kultūras mantojums – materiālais un nemateriālais" at bounding box center [609, 235] width 279 height 48
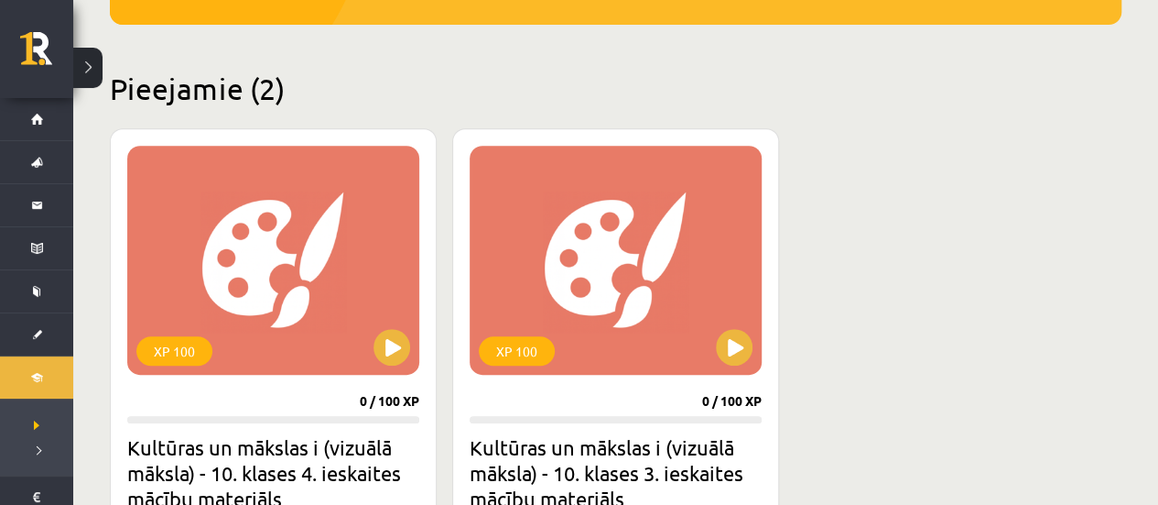
scroll to position [396, 0]
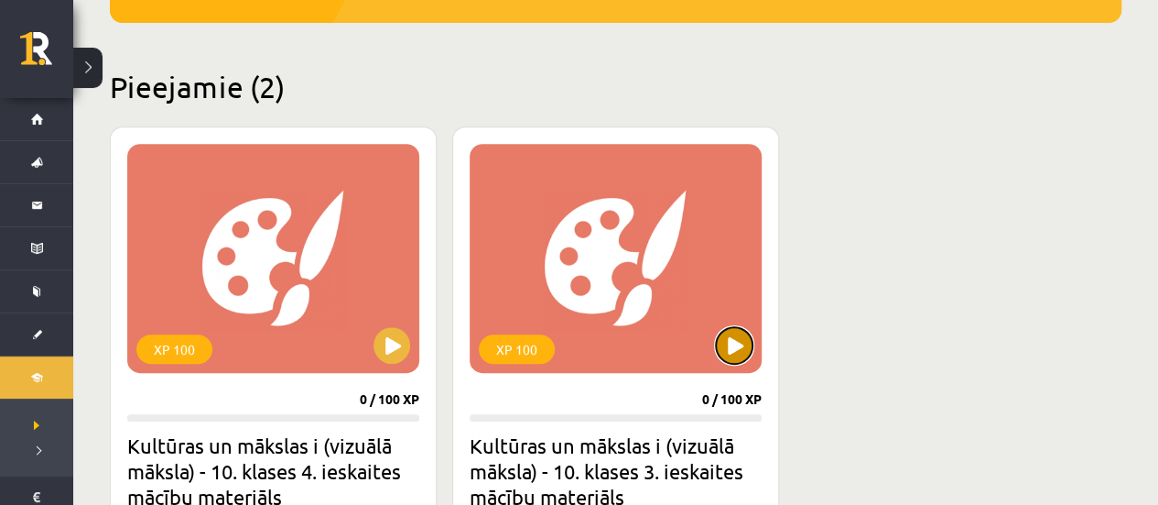
click at [731, 349] on button at bounding box center [734, 345] width 37 height 37
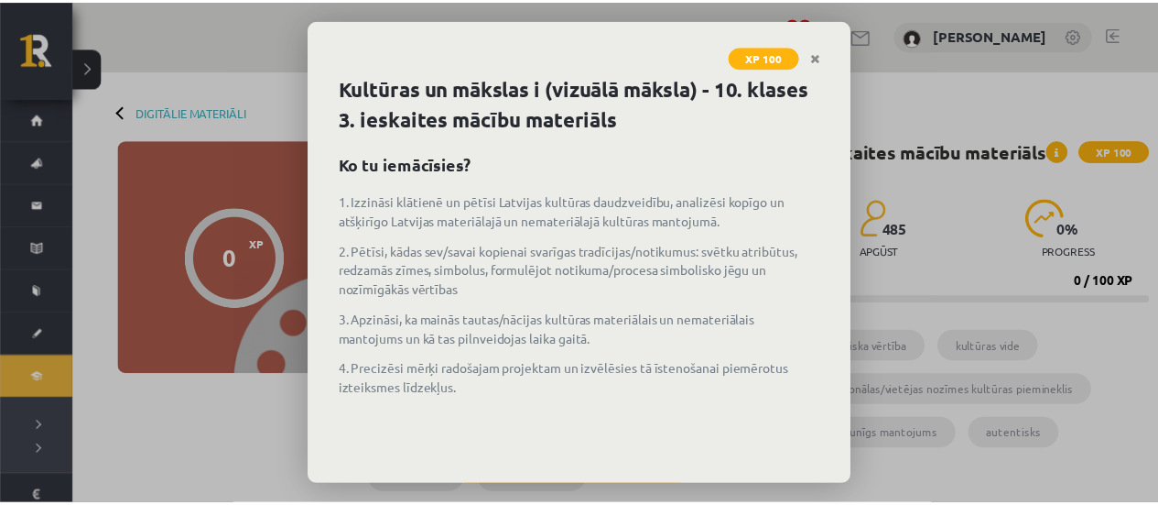
scroll to position [88, 0]
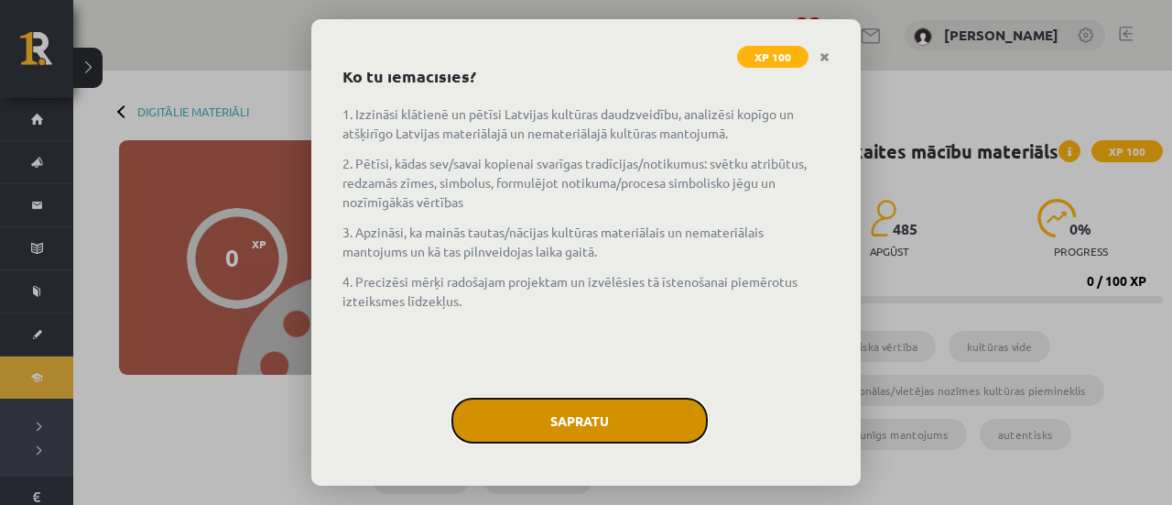
click at [641, 414] on button "Sapratu" at bounding box center [579, 420] width 256 height 46
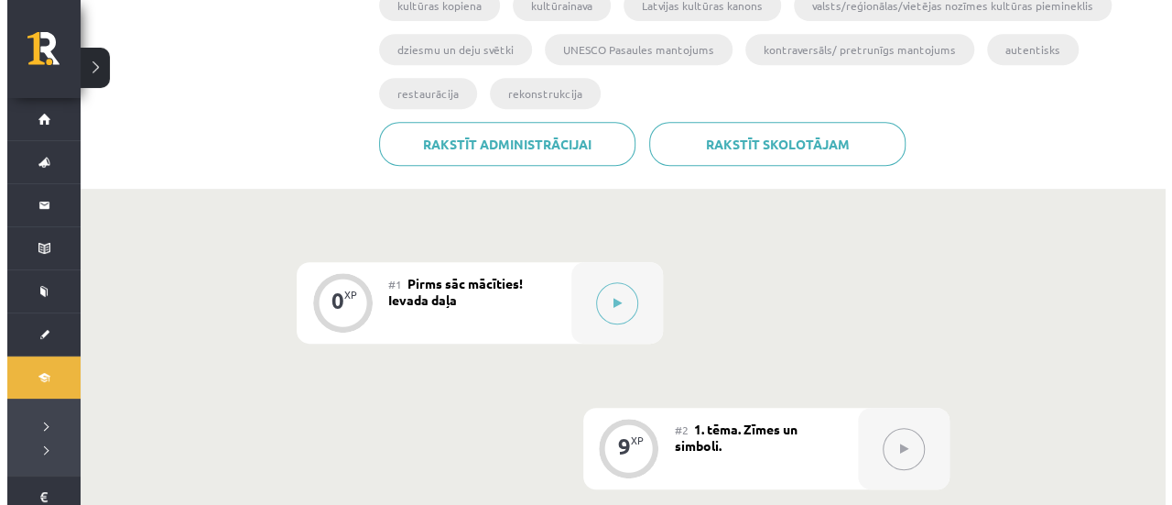
scroll to position [407, 0]
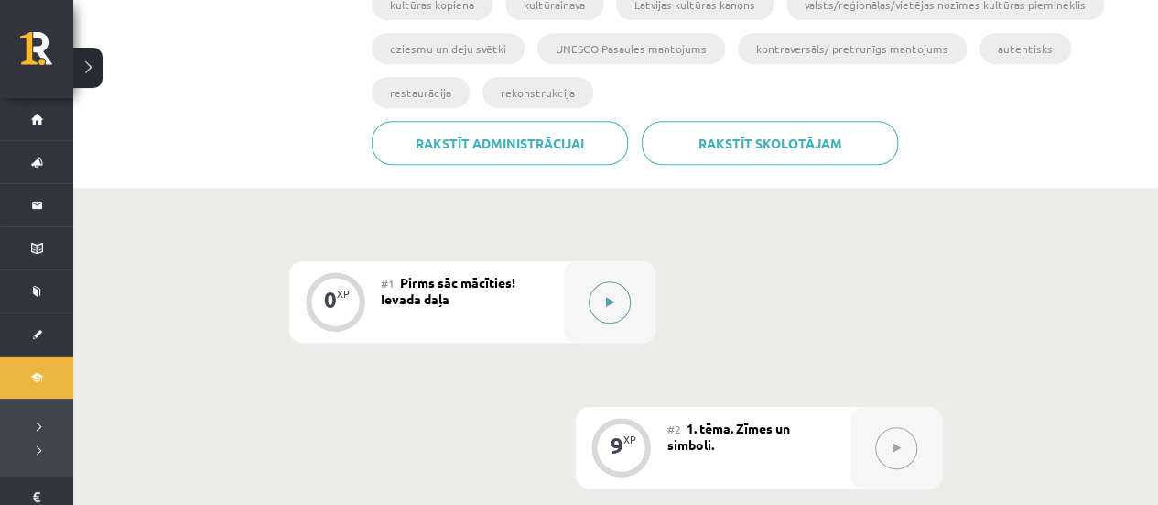
click at [611, 303] on icon at bounding box center [610, 302] width 8 height 11
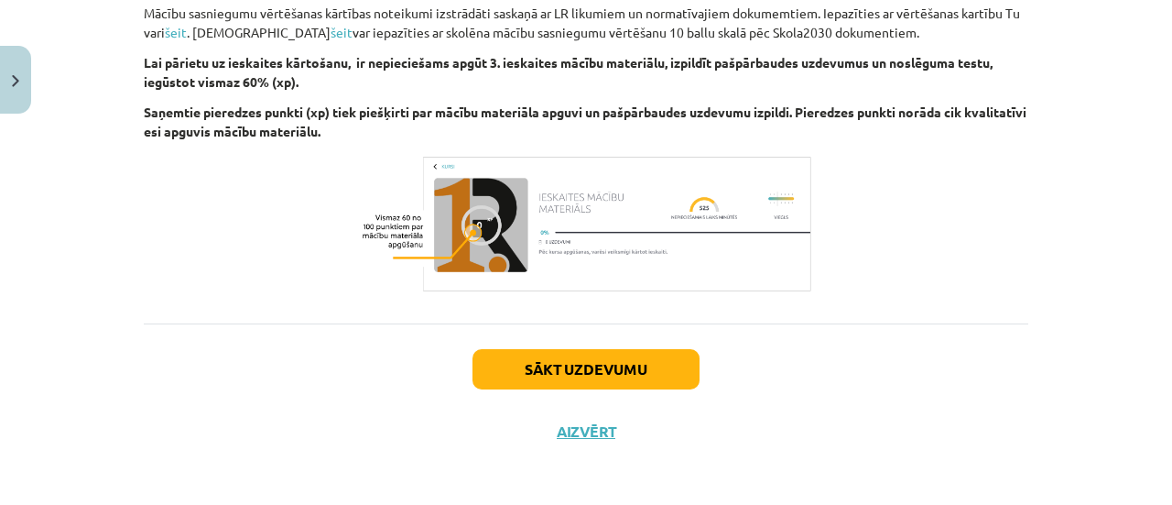
scroll to position [1220, 0]
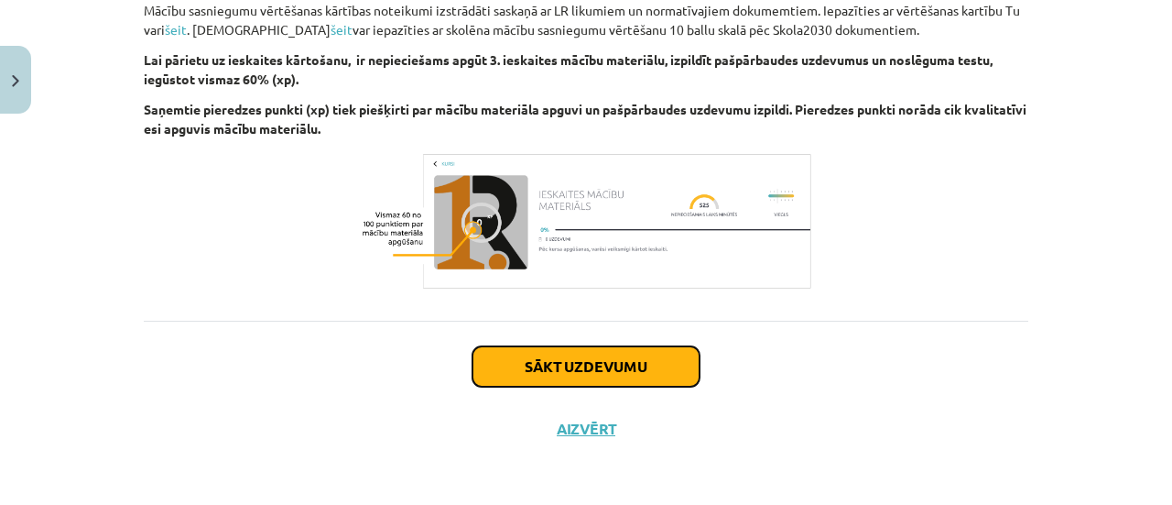
click at [656, 361] on button "Sākt uzdevumu" at bounding box center [585, 366] width 227 height 40
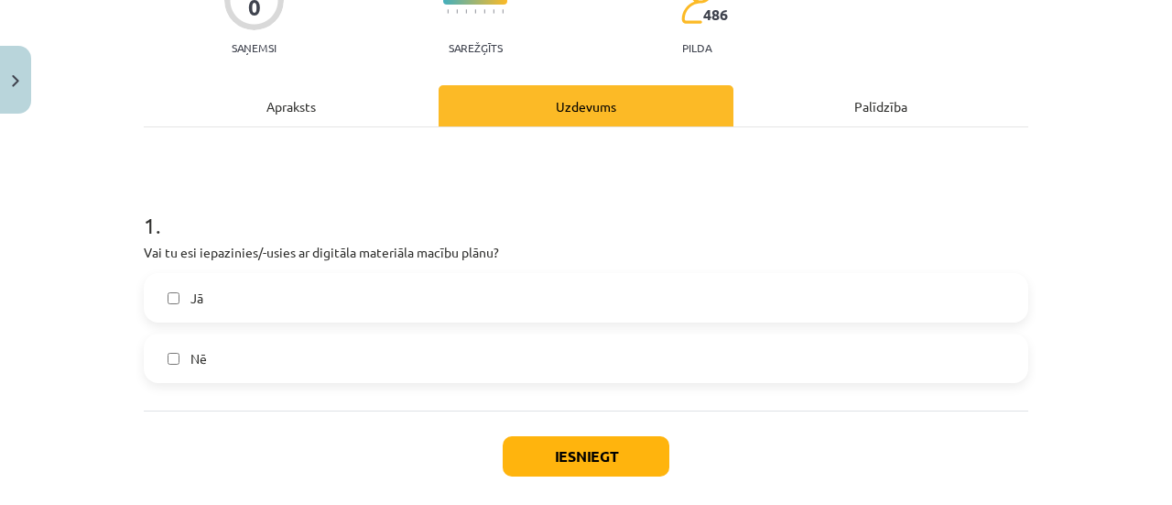
scroll to position [185, 0]
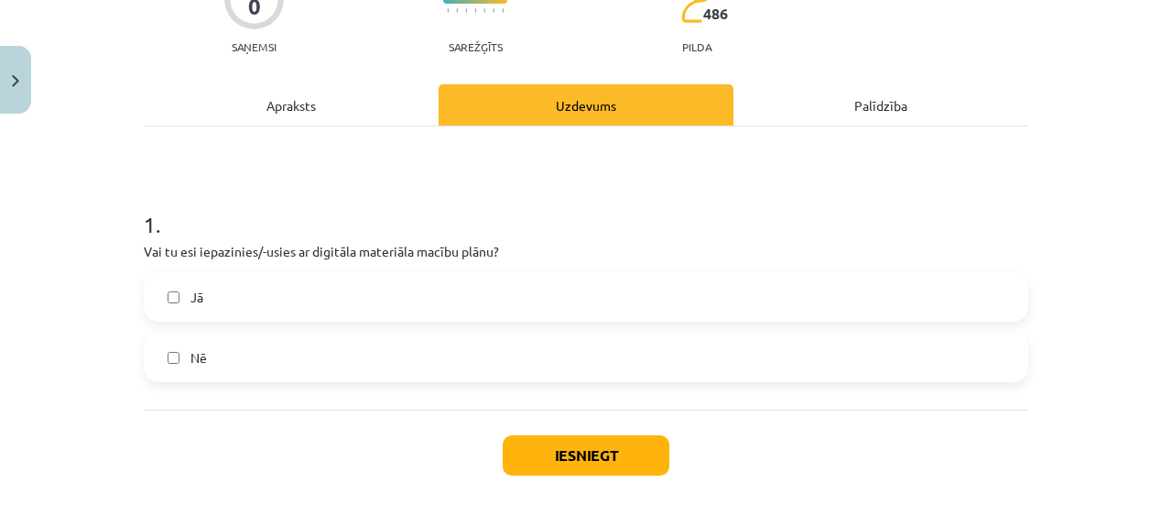
click at [635, 313] on label "Jā" at bounding box center [586, 297] width 881 height 46
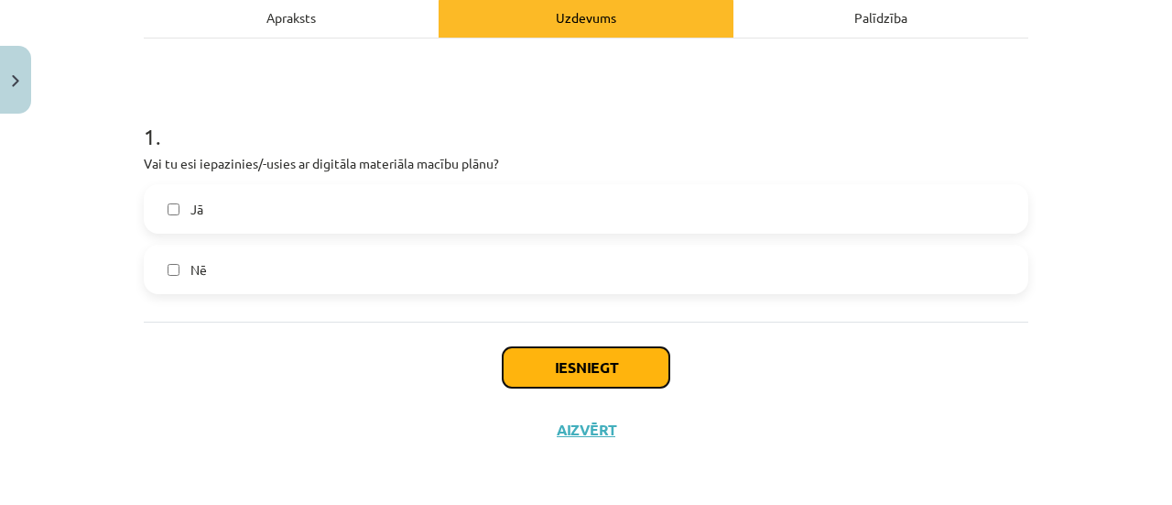
click at [618, 367] on button "Iesniegt" at bounding box center [586, 367] width 167 height 40
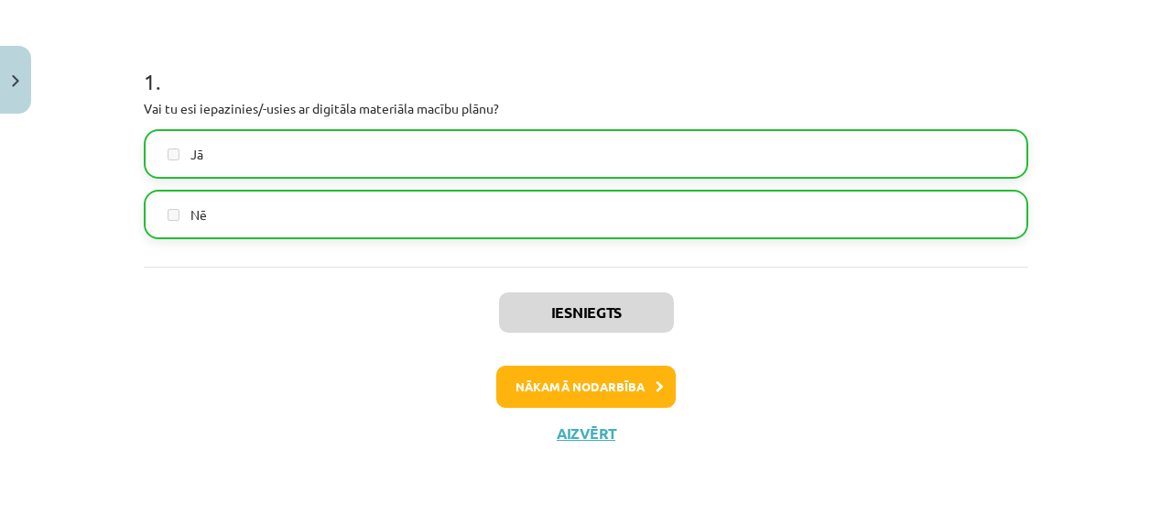
scroll to position [331, 0]
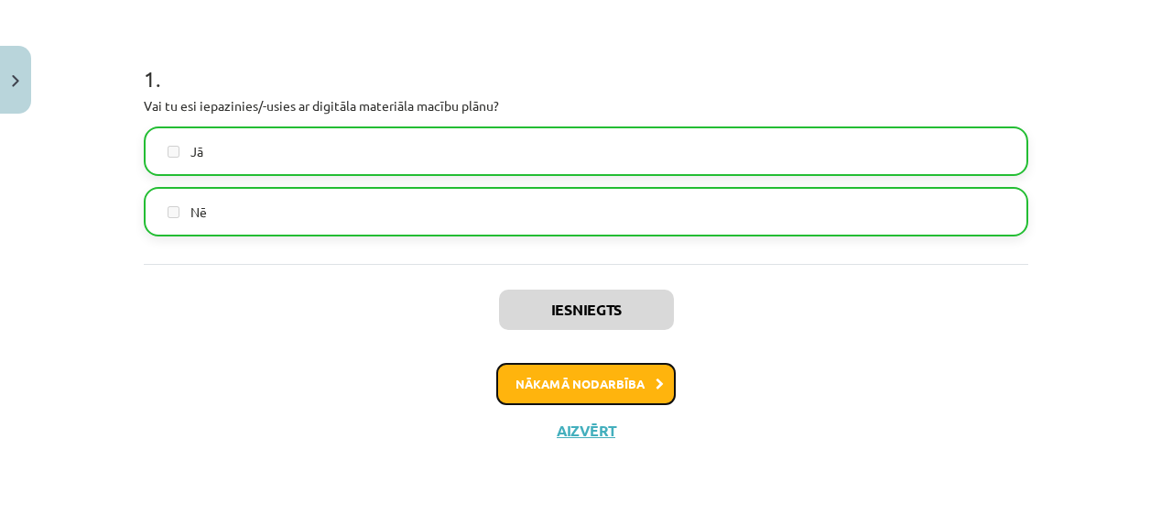
click at [624, 378] on button "Nākamā nodarbība" at bounding box center [585, 384] width 179 height 42
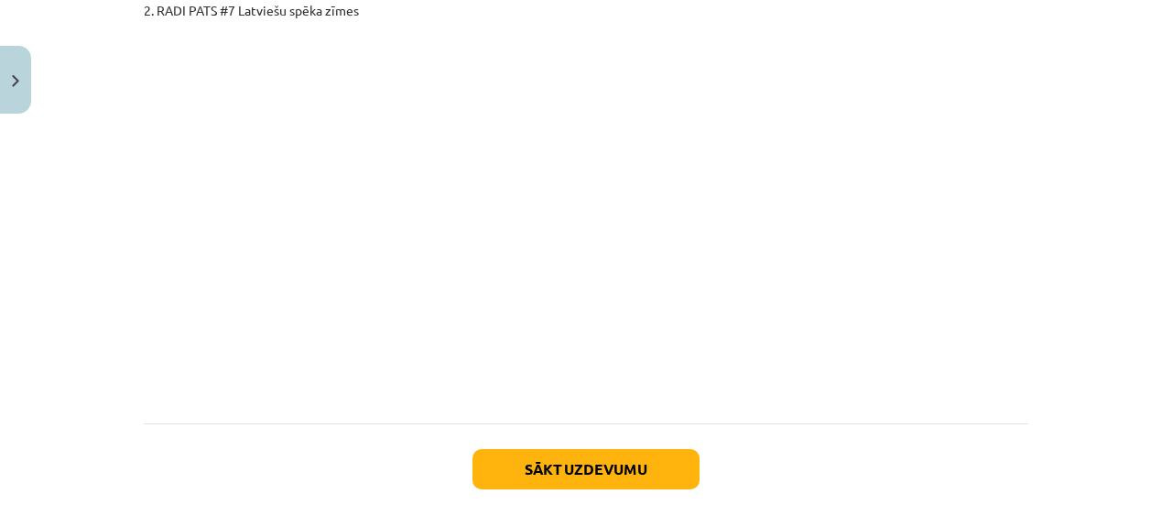
scroll to position [3355, 0]
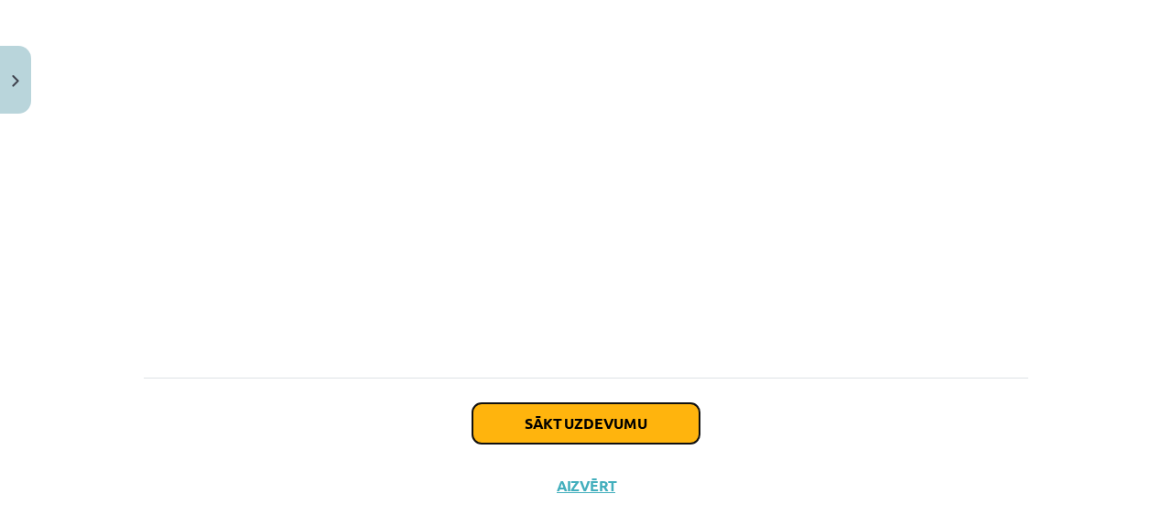
click at [493, 403] on button "Sākt uzdevumu" at bounding box center [585, 423] width 227 height 40
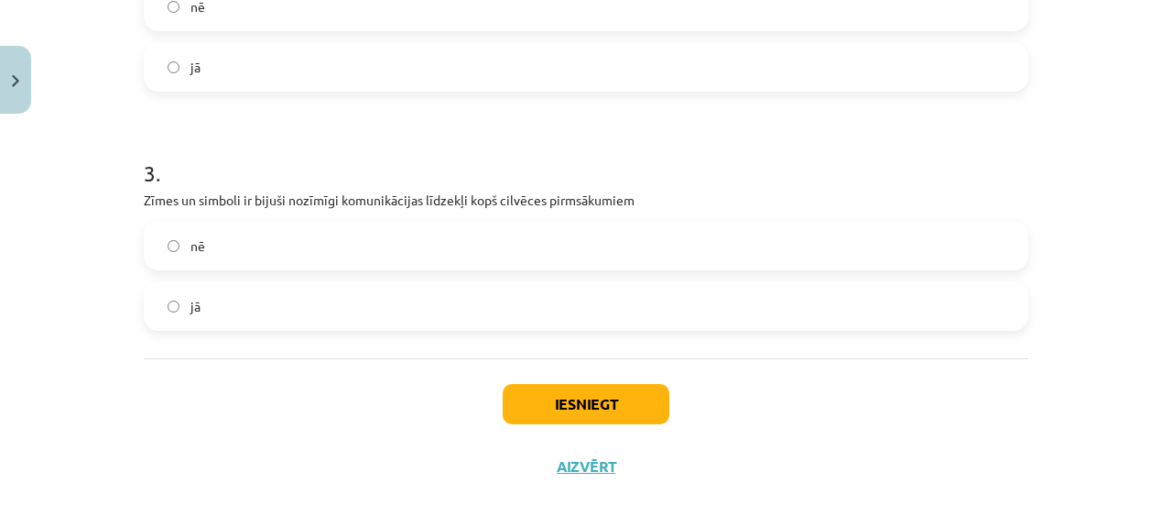
scroll to position [743, 0]
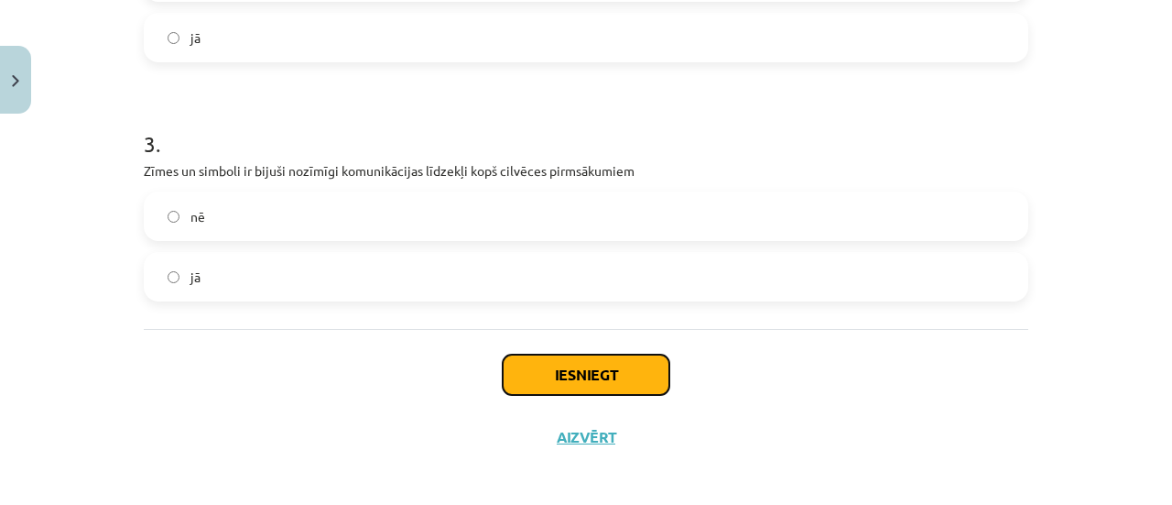
click at [540, 372] on button "Iesniegt" at bounding box center [586, 374] width 167 height 40
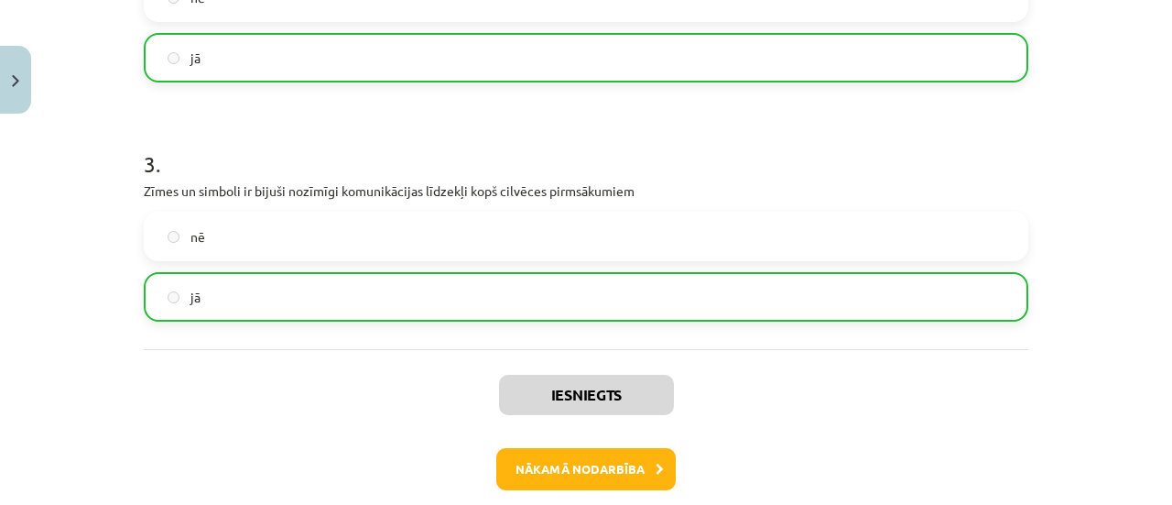
scroll to position [808, 0]
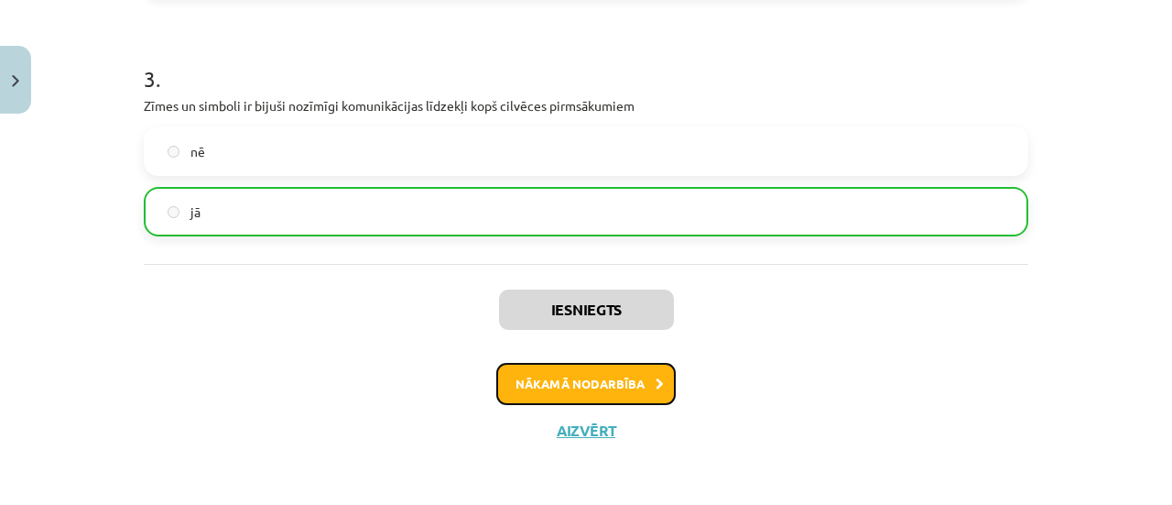
click at [522, 396] on button "Nākamā nodarbība" at bounding box center [585, 384] width 179 height 42
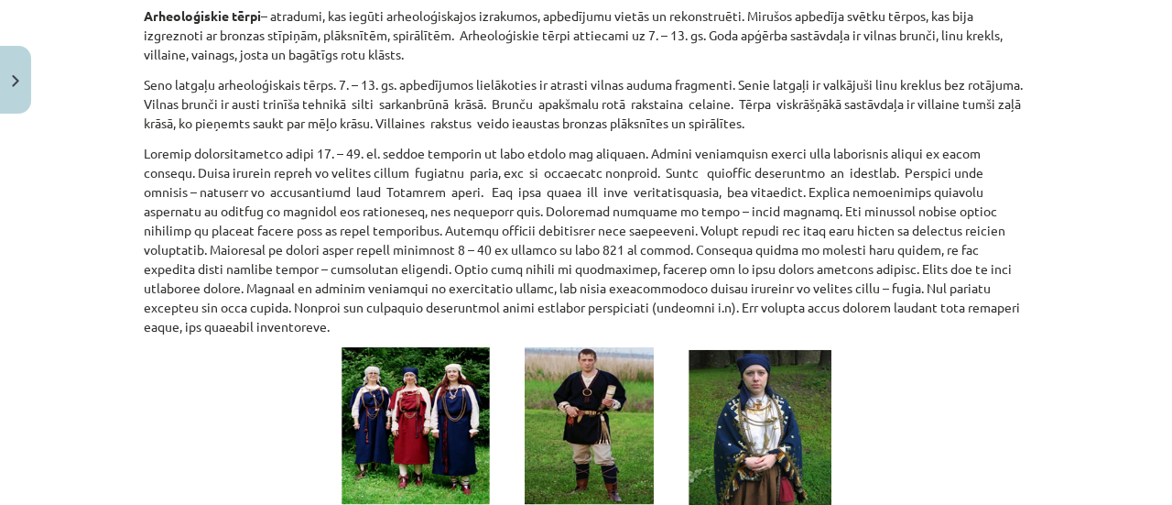
scroll to position [568, 0]
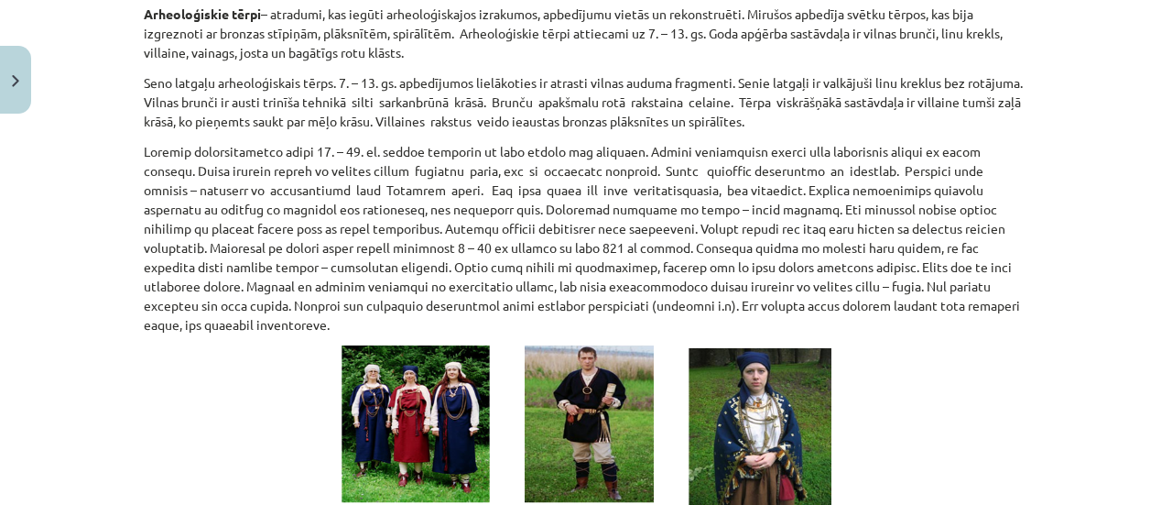
click at [863, 450] on p at bounding box center [586, 456] width 884 height 223
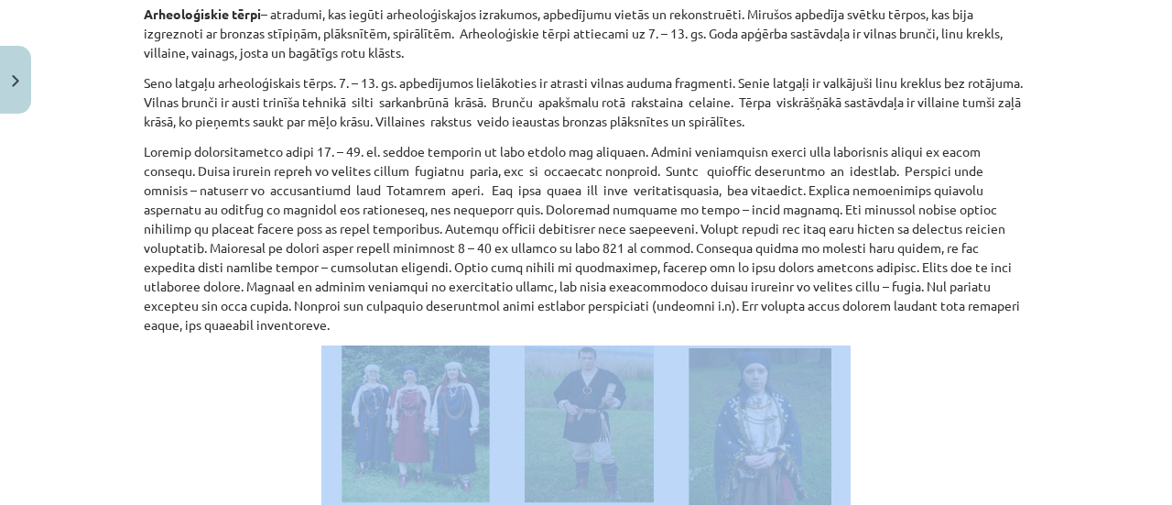
click at [863, 450] on p at bounding box center [586, 456] width 884 height 223
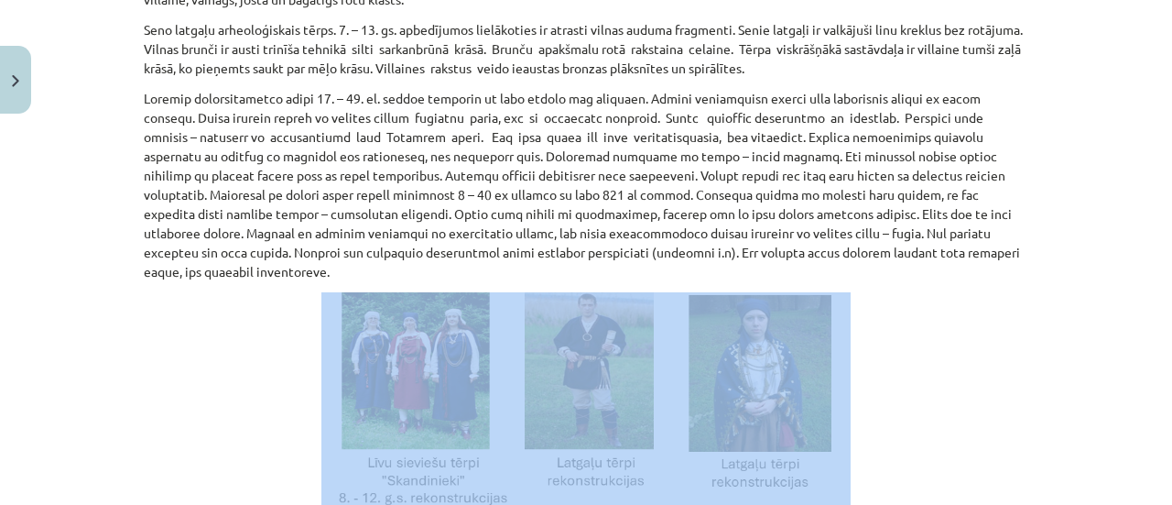
scroll to position [619, 0]
